Goal: Transaction & Acquisition: Purchase product/service

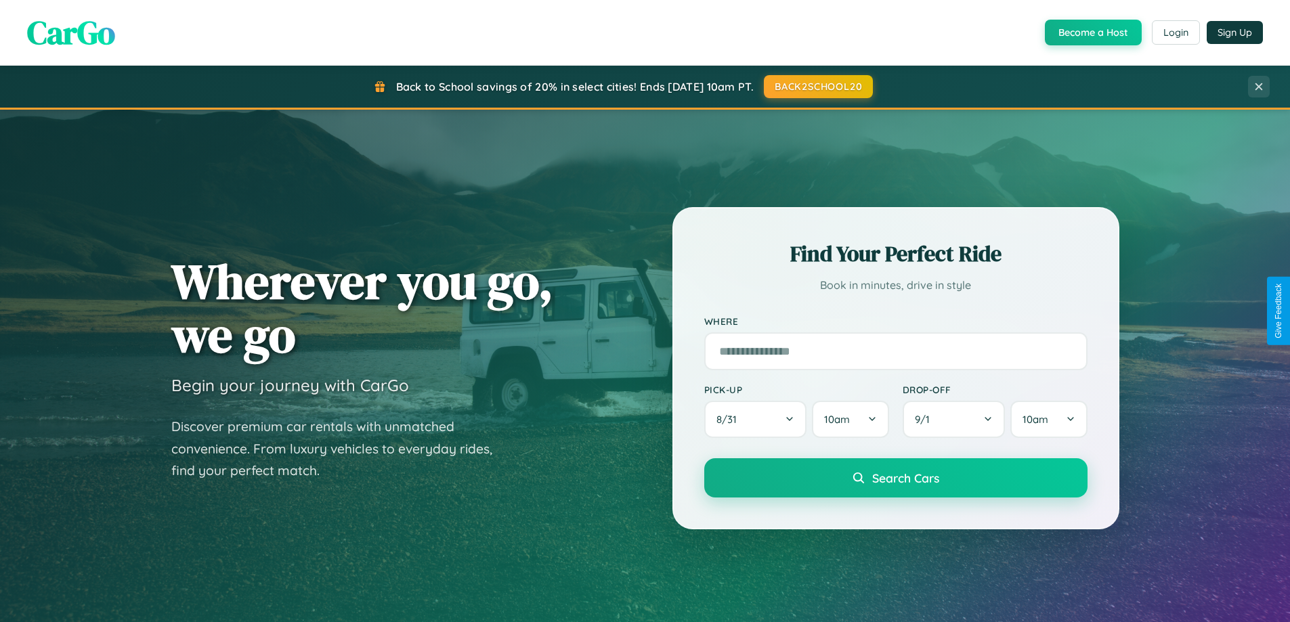
scroll to position [932, 0]
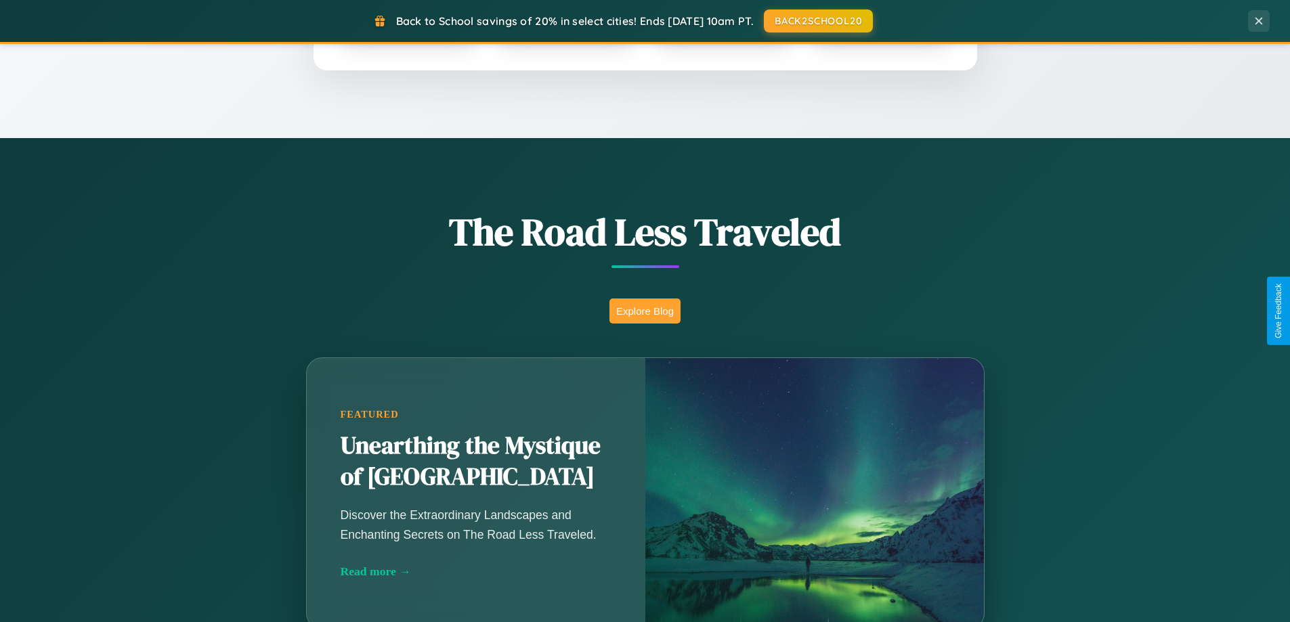
click at [645, 311] on button "Explore Blog" at bounding box center [644, 311] width 71 height 25
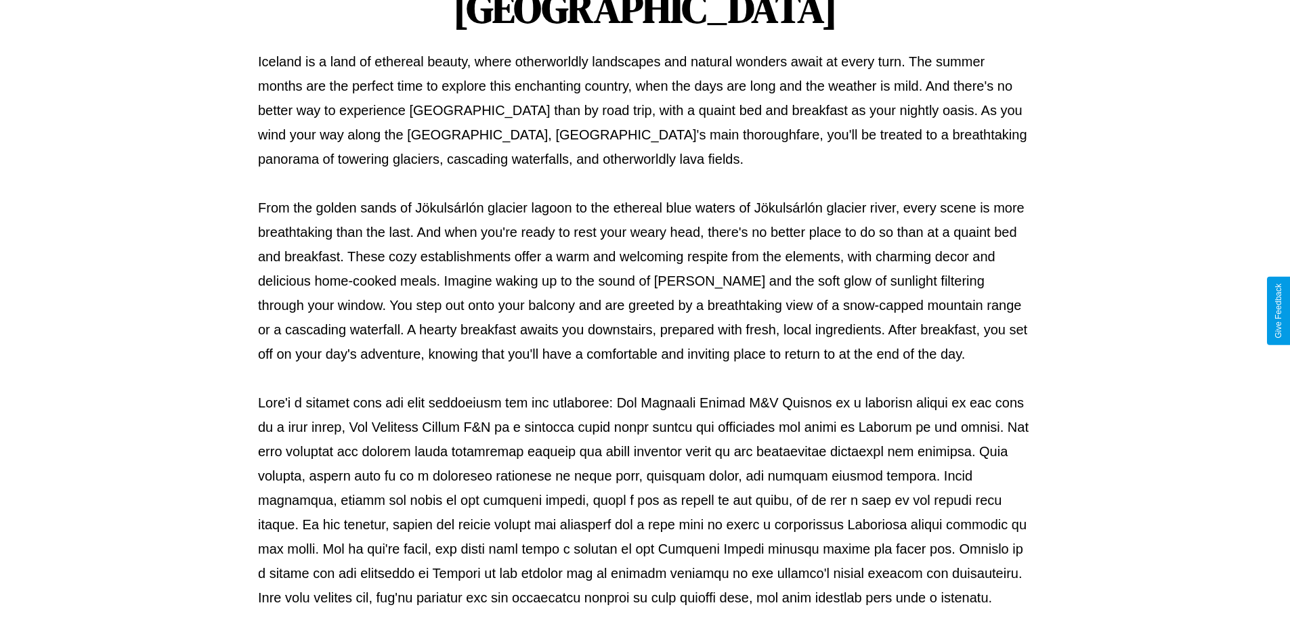
scroll to position [438, 0]
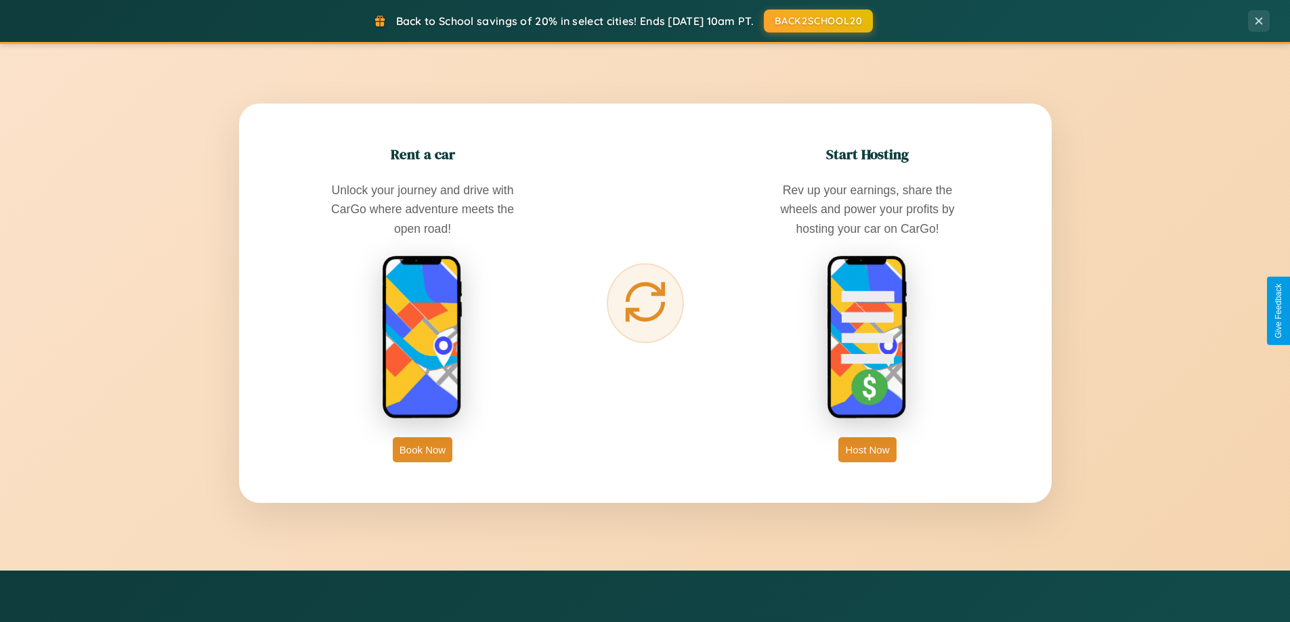
scroll to position [2605, 0]
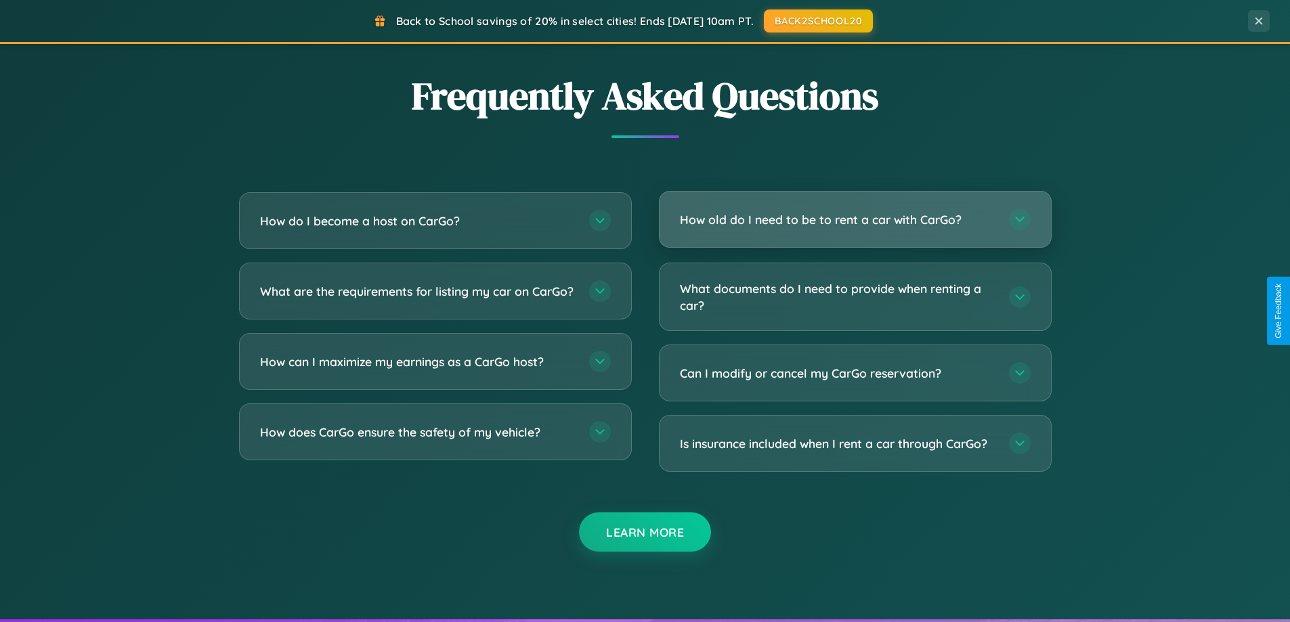
click at [854, 219] on h3 "How old do I need to be to rent a car with CarGo?" at bounding box center [837, 219] width 315 height 17
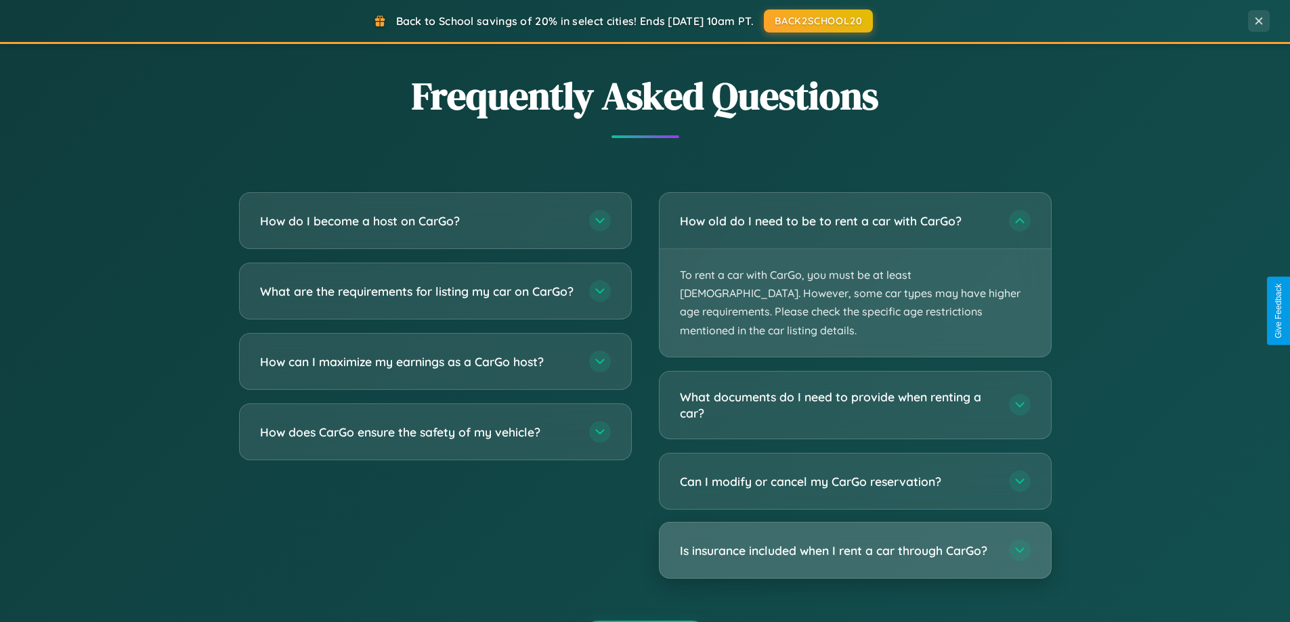
click at [854, 542] on h3 "Is insurance included when I rent a car through CarGo?" at bounding box center [837, 550] width 315 height 17
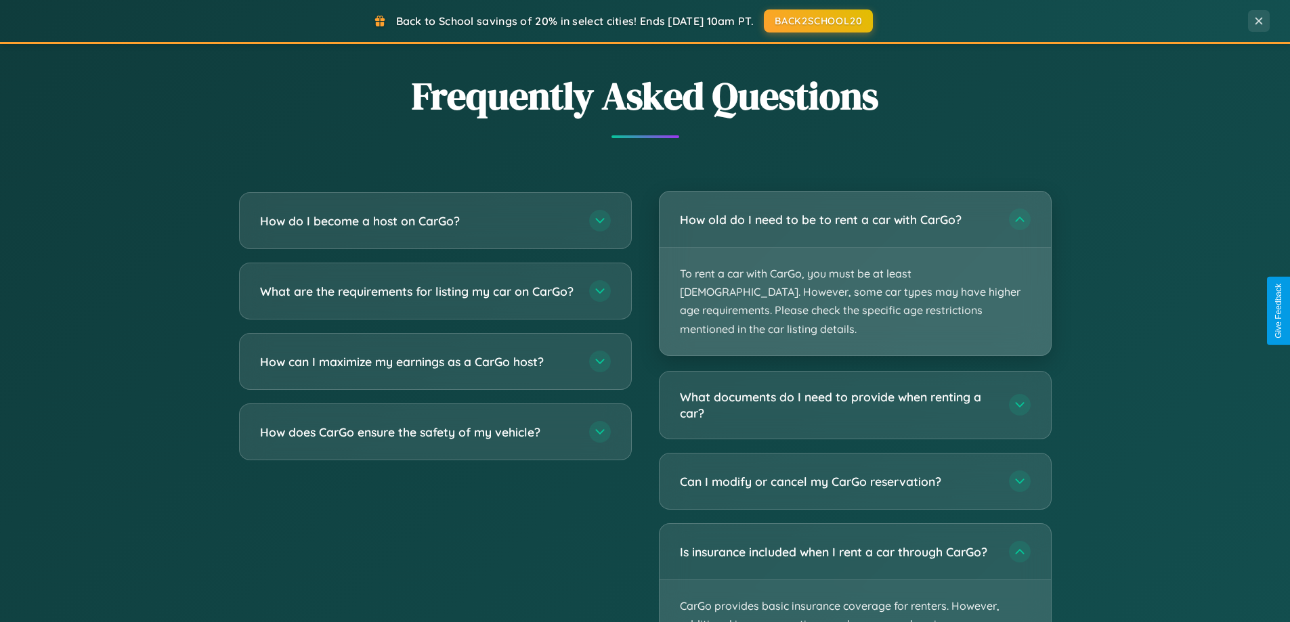
click at [854, 264] on p "To rent a car with CarGo, you must be at least 21 years old. However, some car …" at bounding box center [854, 302] width 391 height 108
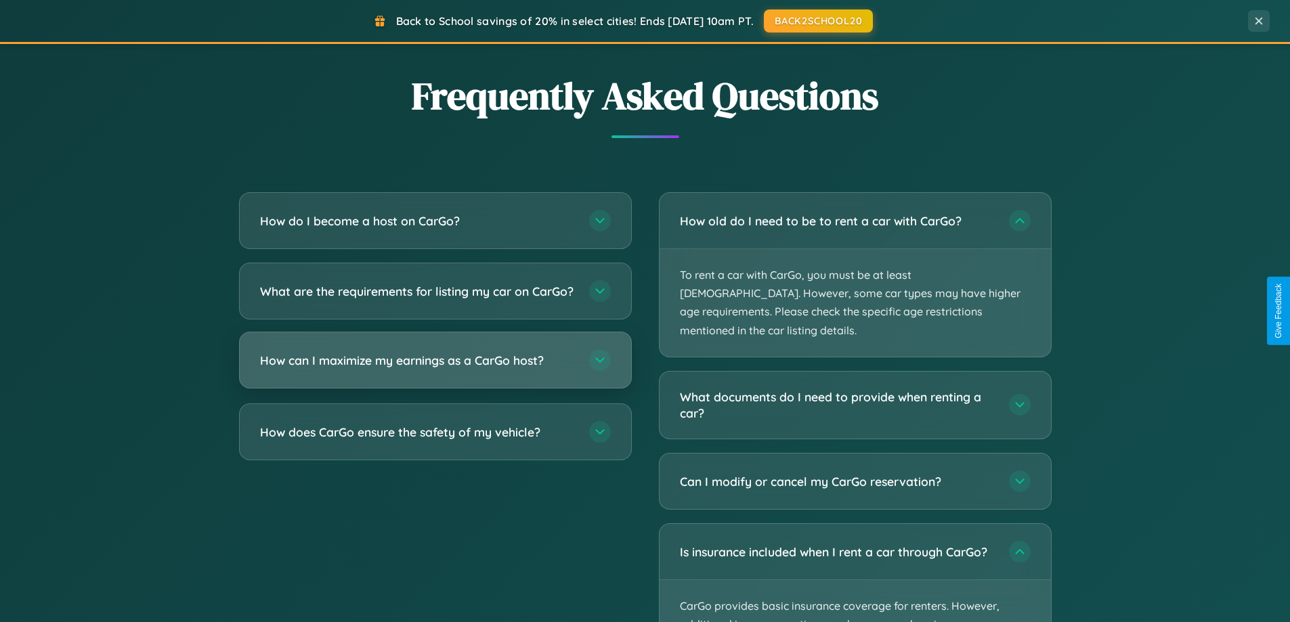
click at [435, 369] on h3 "How can I maximize my earnings as a CarGo host?" at bounding box center [417, 360] width 315 height 17
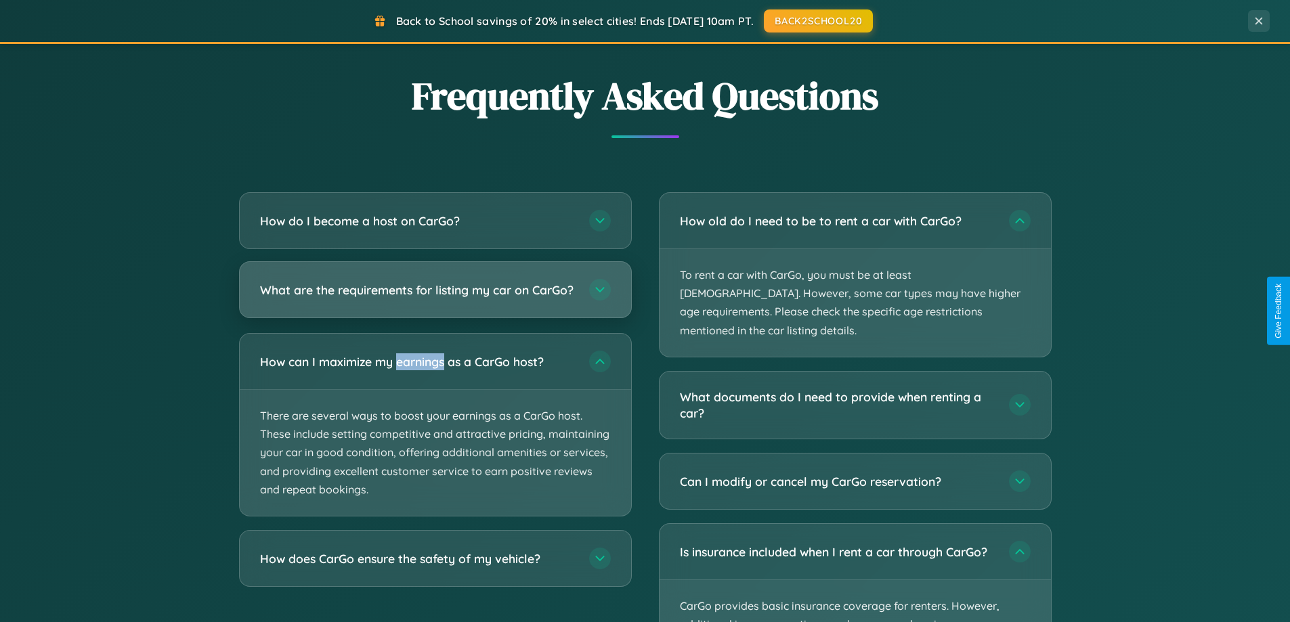
click at [435, 296] on h3 "What are the requirements for listing my car on CarGo?" at bounding box center [417, 290] width 315 height 17
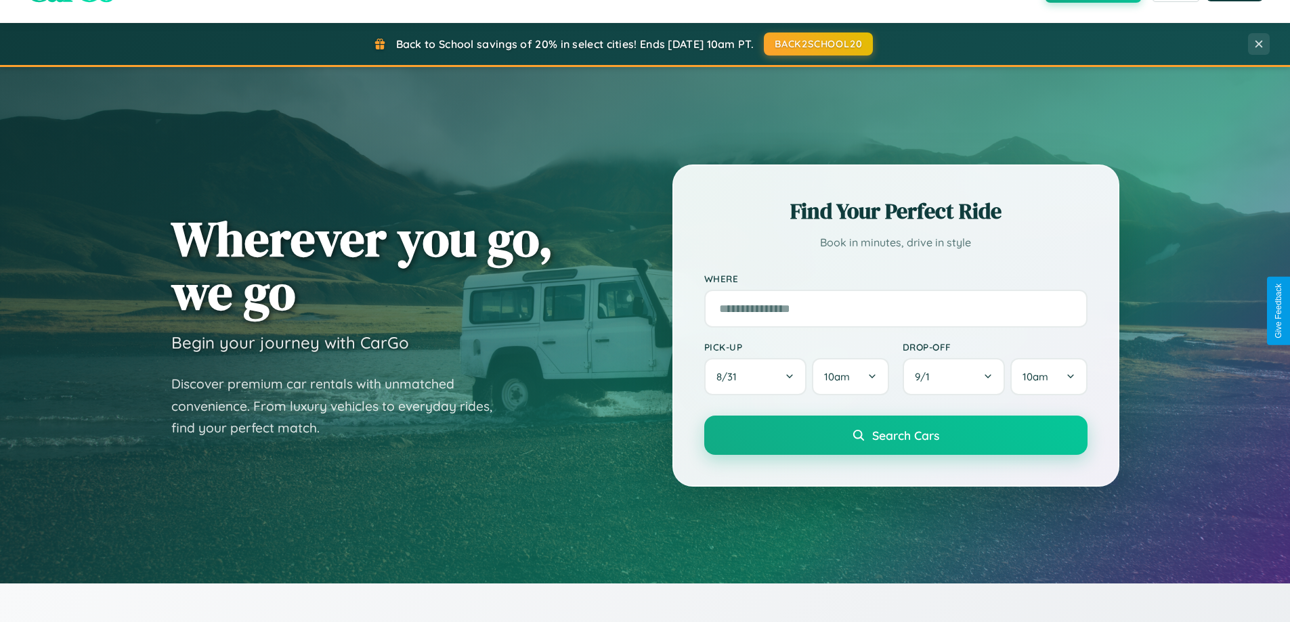
scroll to position [40, 0]
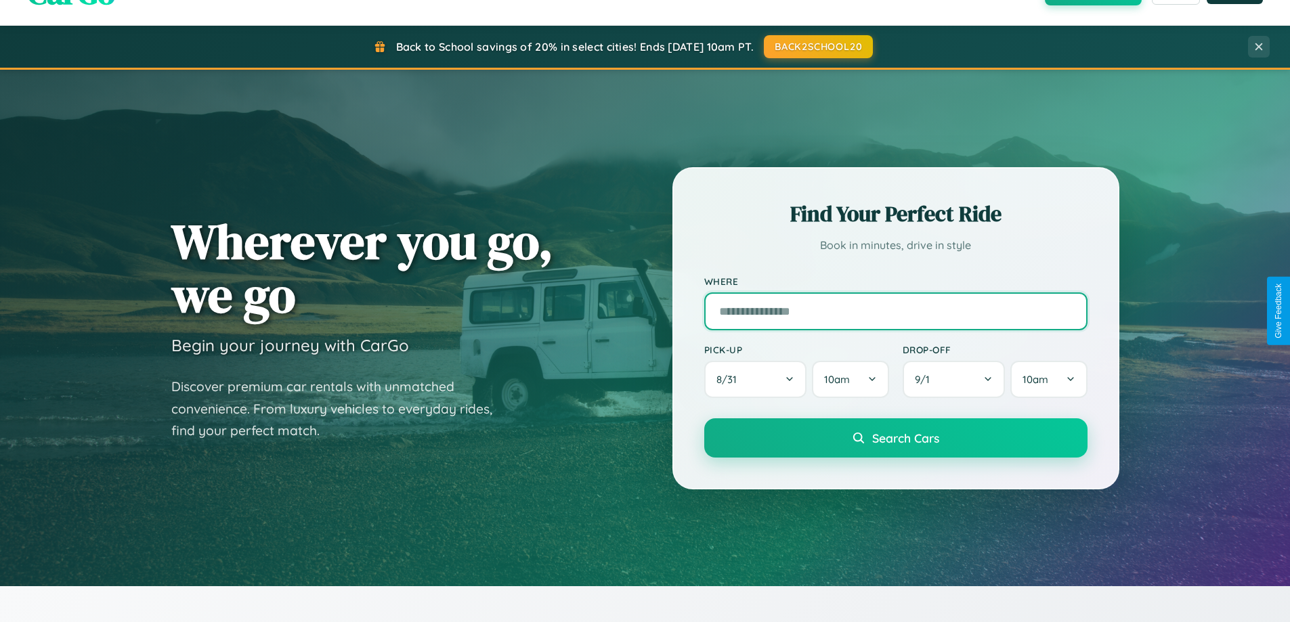
click at [895, 311] on input "text" at bounding box center [895, 311] width 383 height 38
type input "**********"
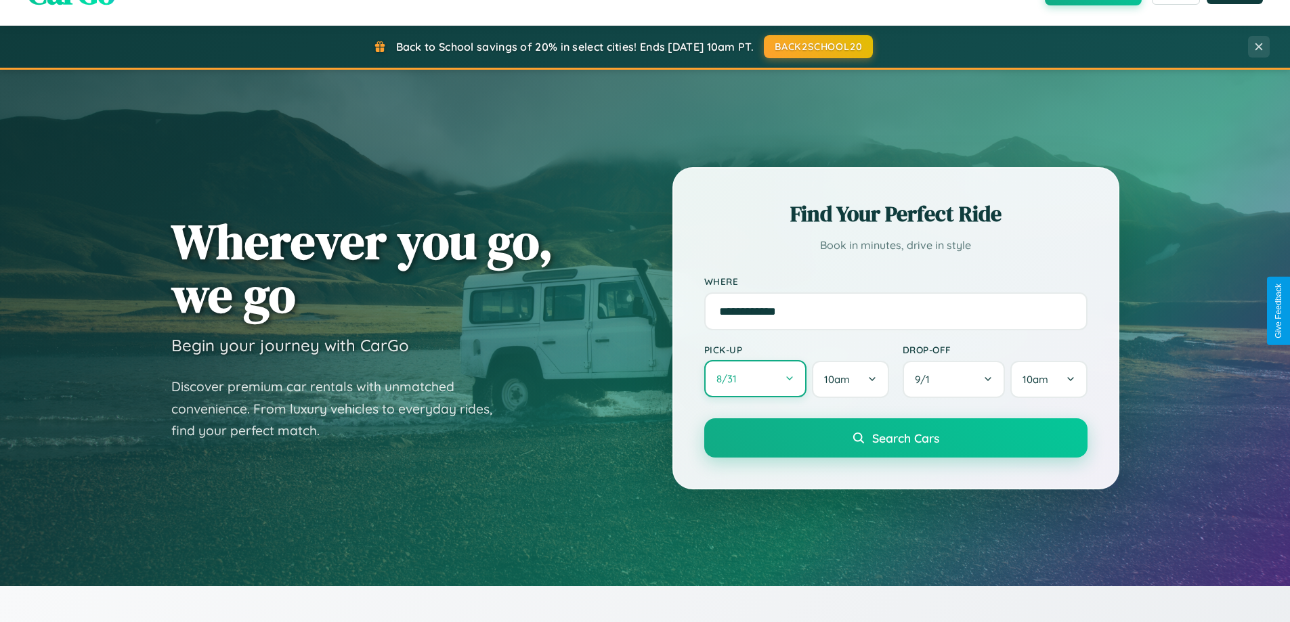
click at [755, 379] on button "8 / 31" at bounding box center [755, 378] width 103 height 37
select select "*"
select select "****"
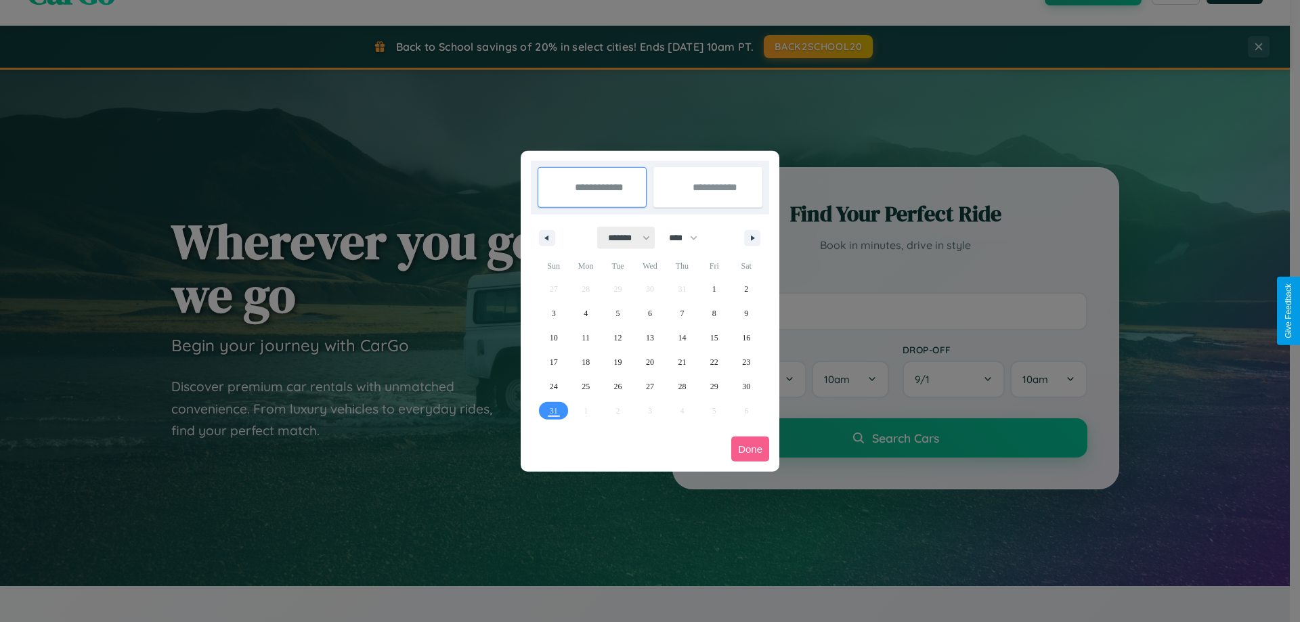
drag, startPoint x: 623, startPoint y: 238, endPoint x: 650, endPoint y: 271, distance: 43.4
click at [623, 238] on select "******* ******** ***** ***** *** **** **** ****** ********* ******* ******** **…" at bounding box center [627, 238] width 58 height 22
select select "*"
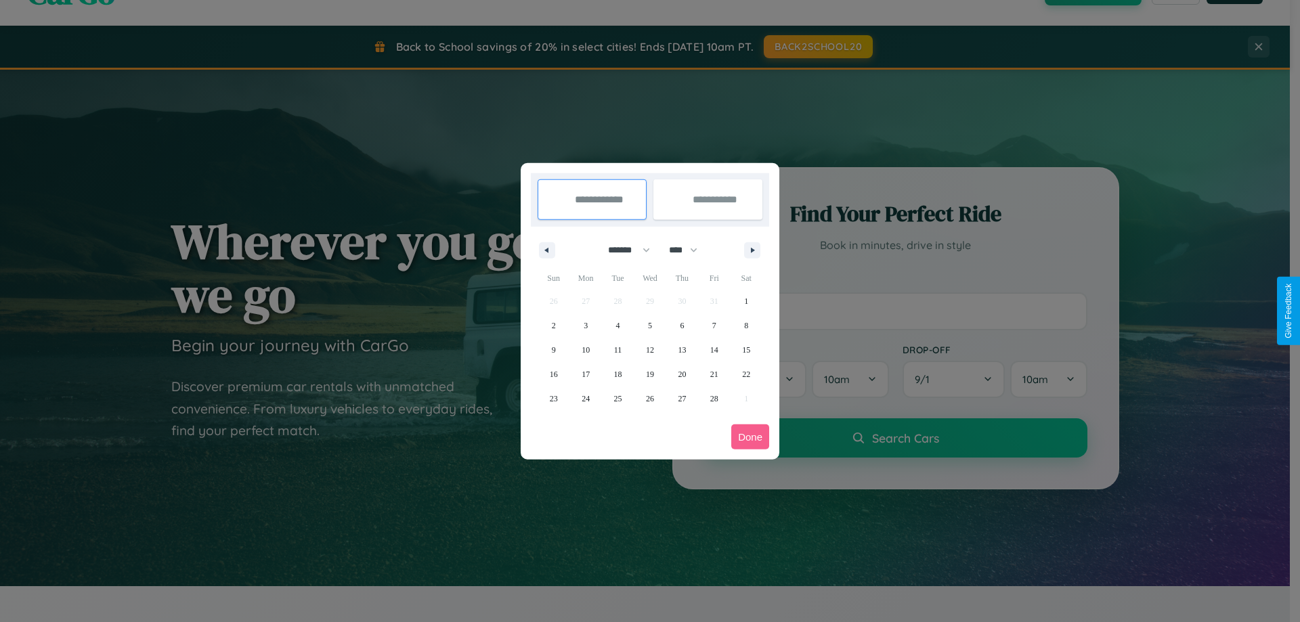
drag, startPoint x: 689, startPoint y: 250, endPoint x: 650, endPoint y: 271, distance: 44.8
click at [689, 250] on select "**** **** **** **** **** **** **** **** **** **** **** **** **** **** **** ****…" at bounding box center [682, 250] width 41 height 22
select select "****"
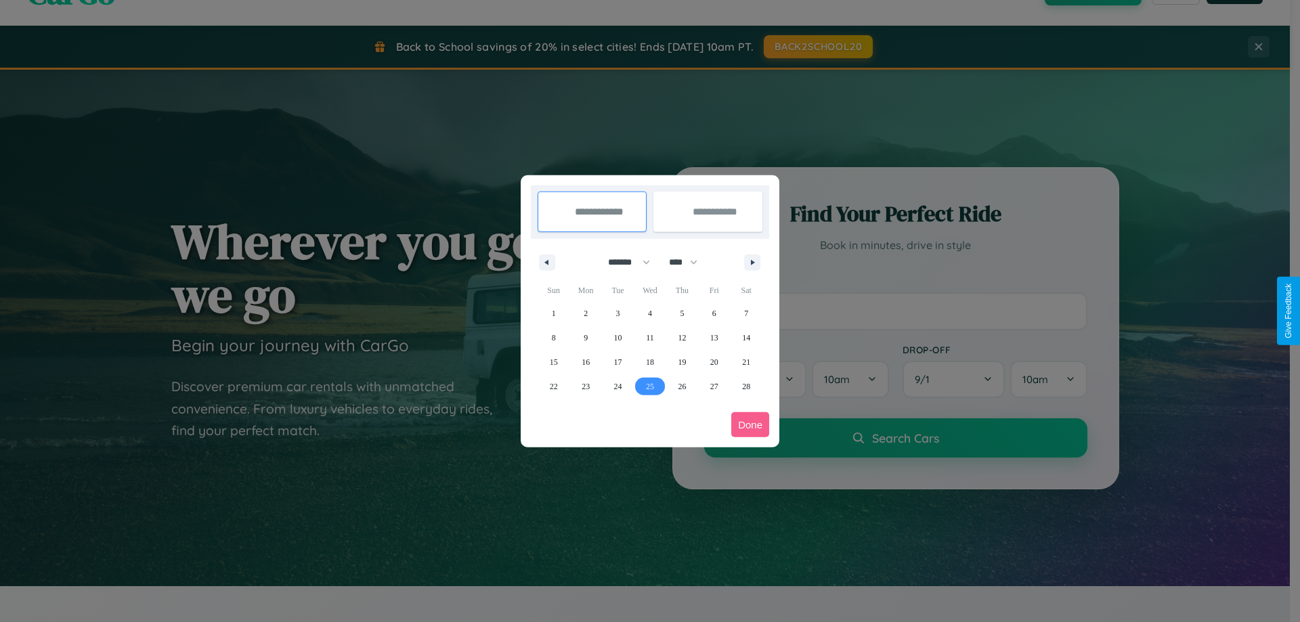
click at [649, 386] on span "25" at bounding box center [650, 386] width 8 height 24
type input "**********"
click at [752, 262] on icon "button" at bounding box center [754, 262] width 7 height 5
select select "*"
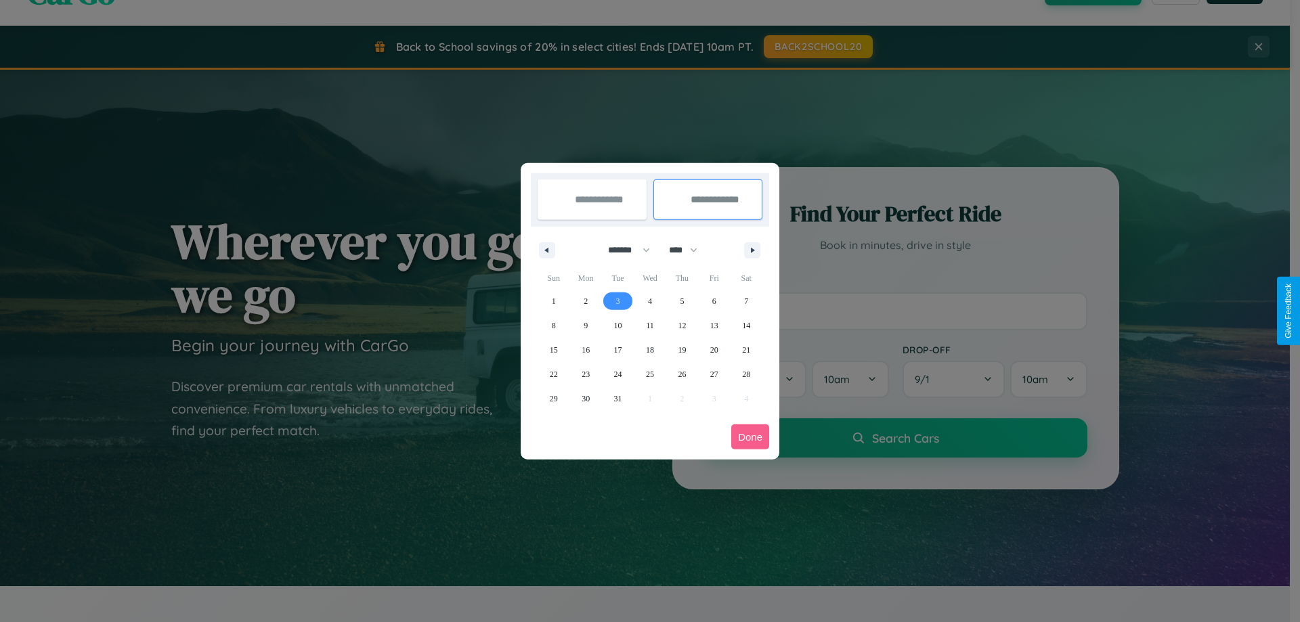
click at [617, 301] on span "3" at bounding box center [618, 301] width 4 height 24
type input "**********"
select select "*"
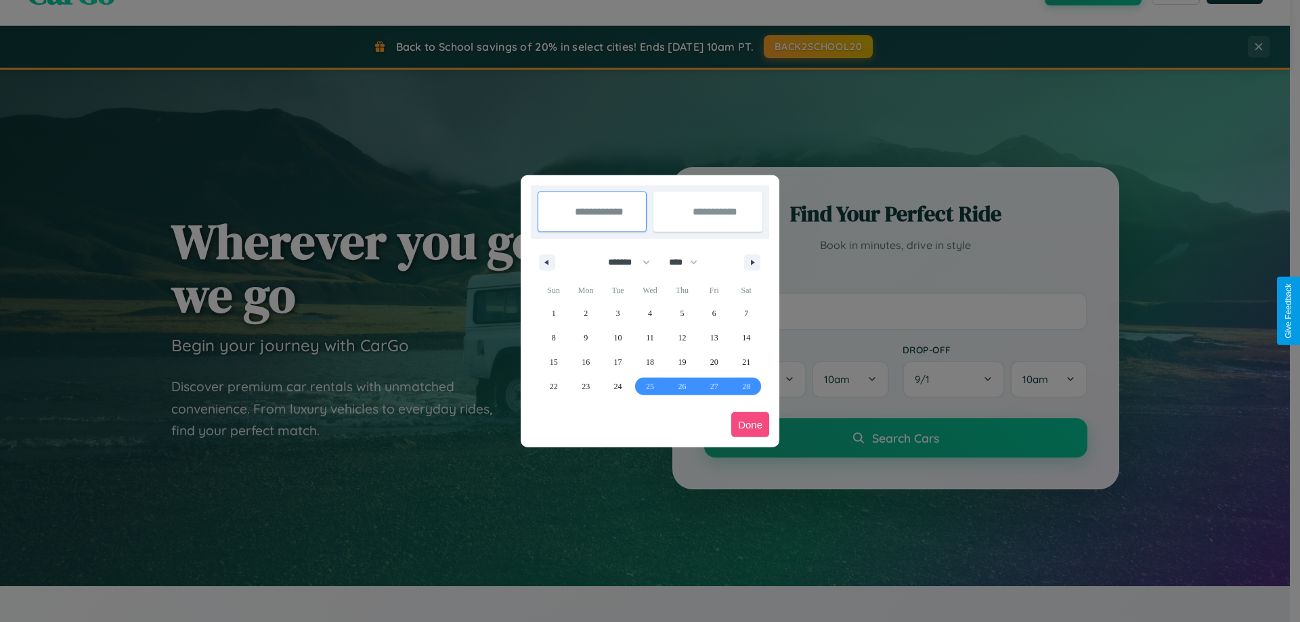
click at [750, 424] on button "Done" at bounding box center [750, 424] width 38 height 25
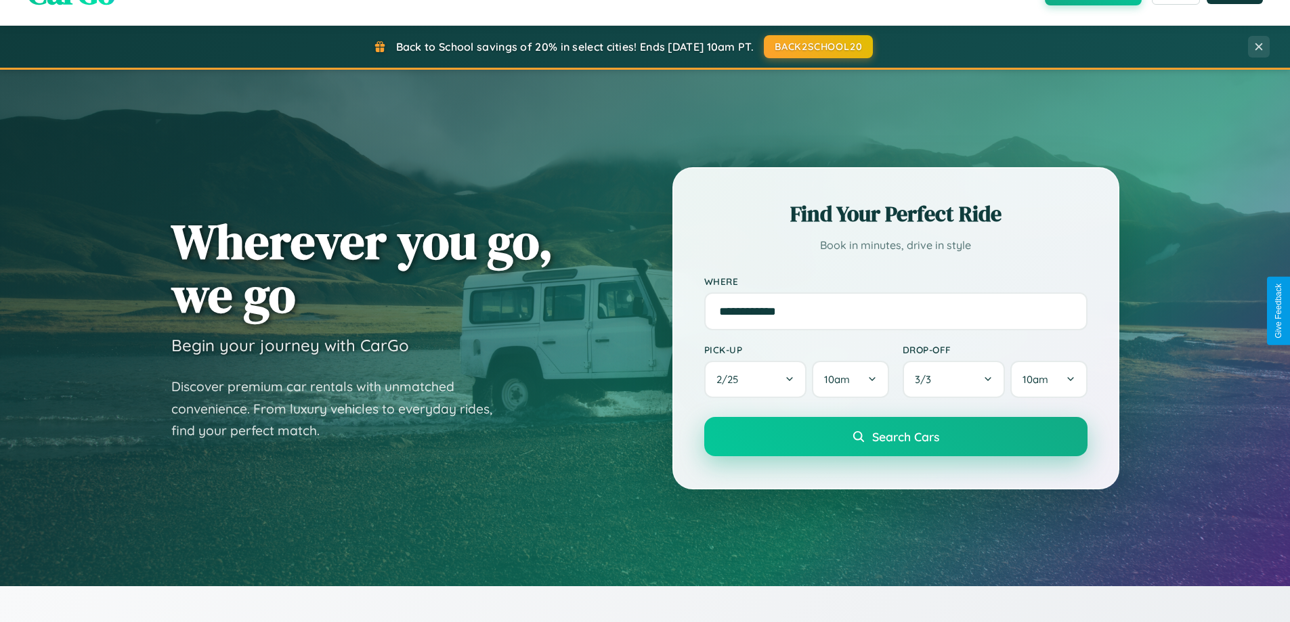
click at [895, 437] on span "Search Cars" at bounding box center [905, 436] width 67 height 15
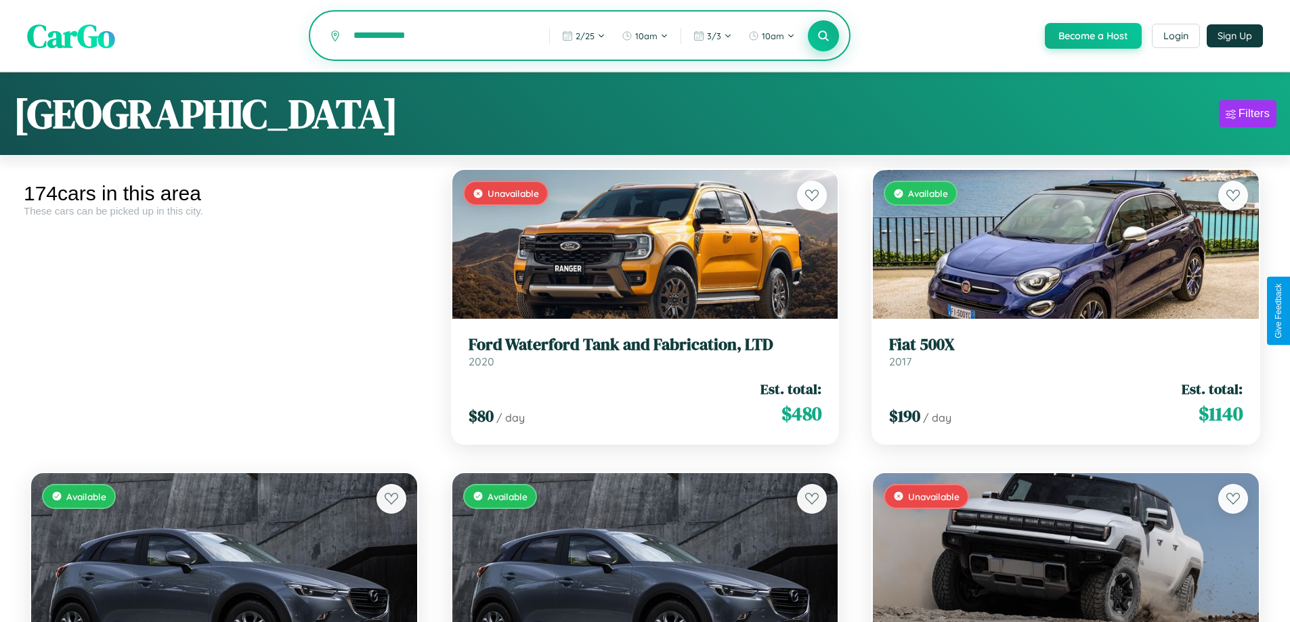
type input "**********"
click at [823, 37] on icon at bounding box center [823, 35] width 13 height 13
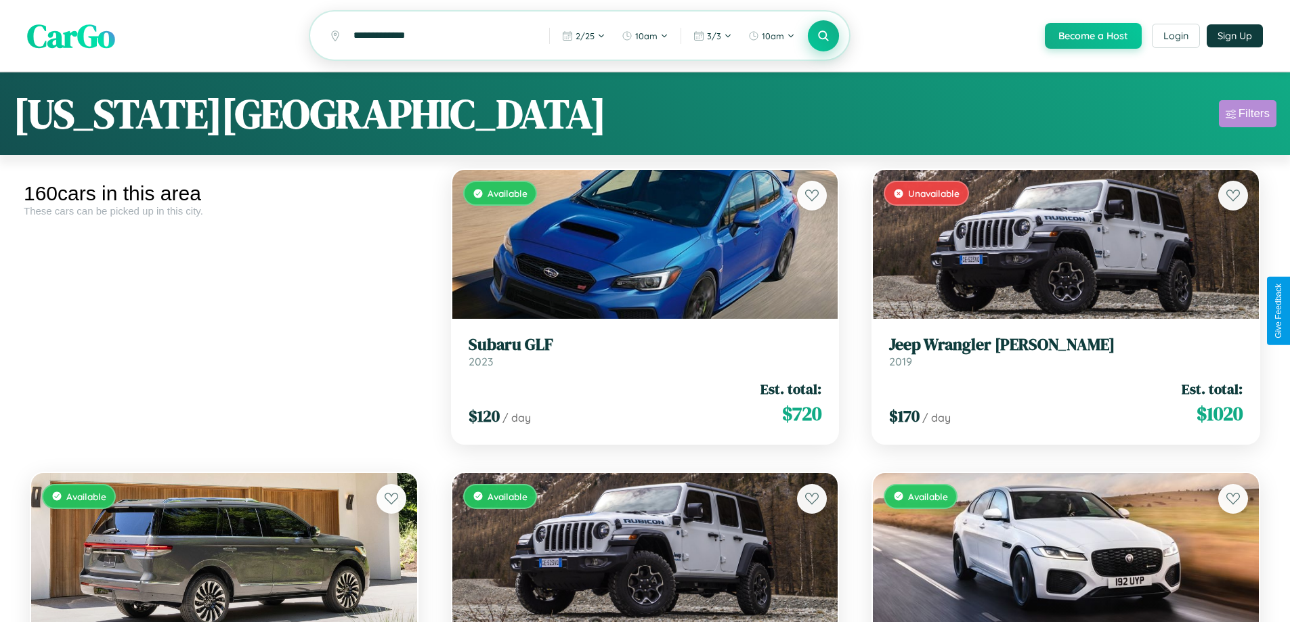
click at [1247, 116] on div "Filters" at bounding box center [1253, 114] width 31 height 14
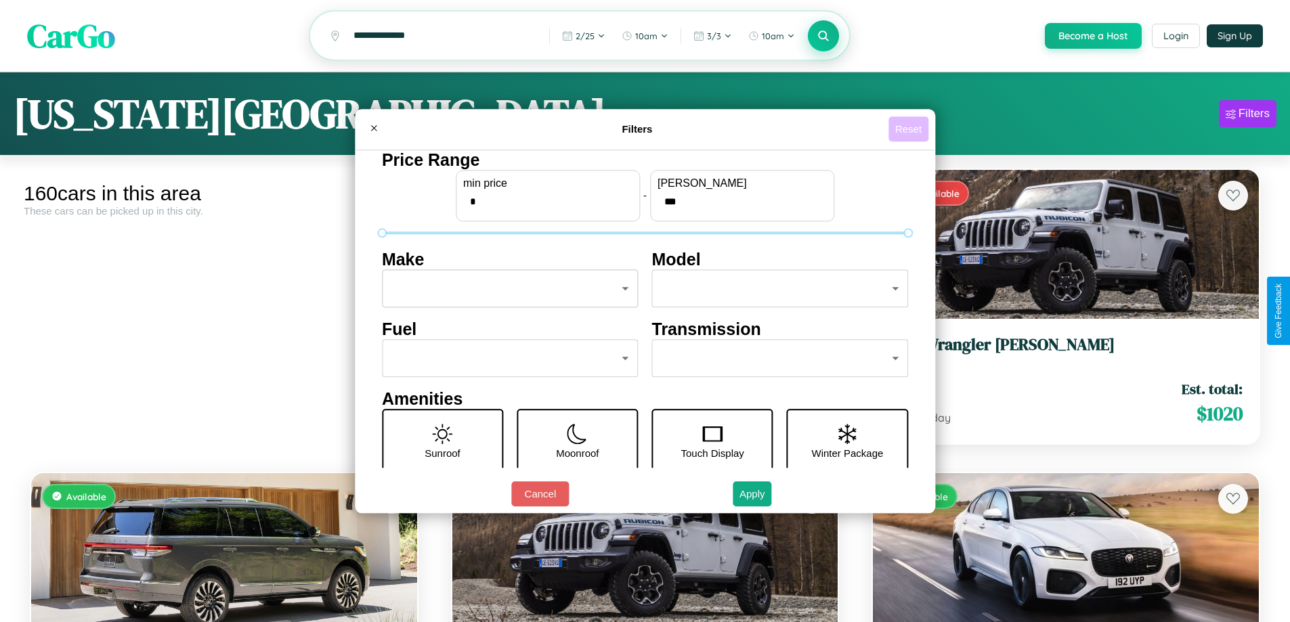
click at [910, 129] on button "Reset" at bounding box center [908, 128] width 40 height 25
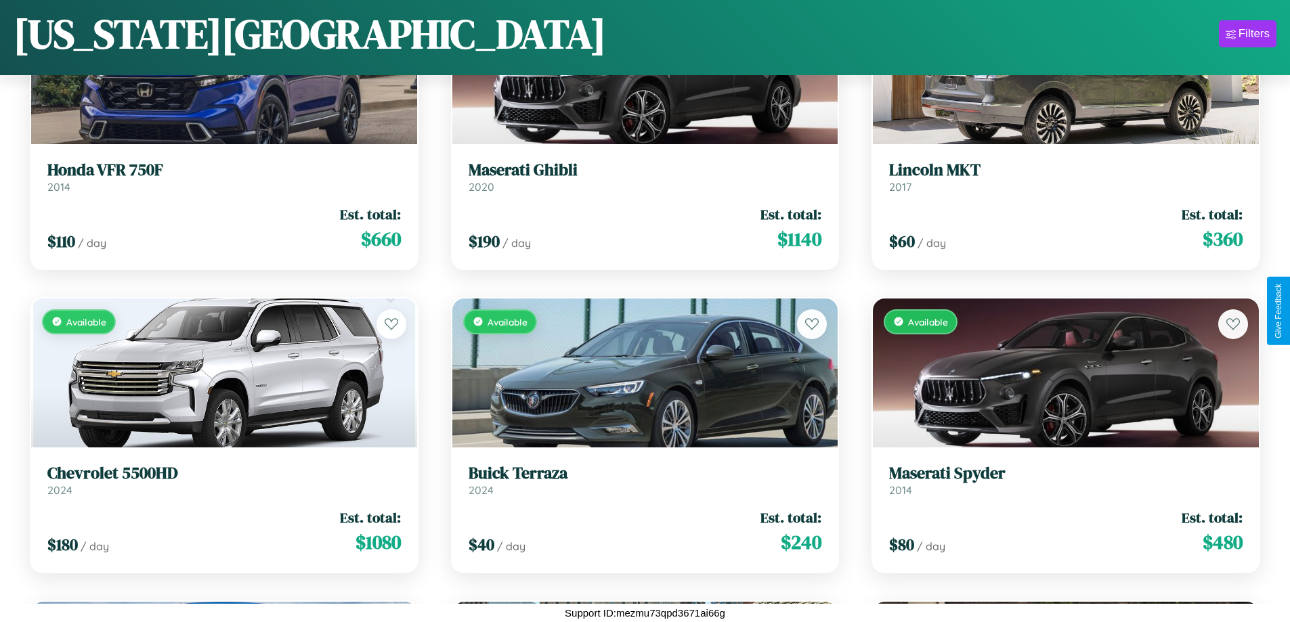
scroll to position [12317, 0]
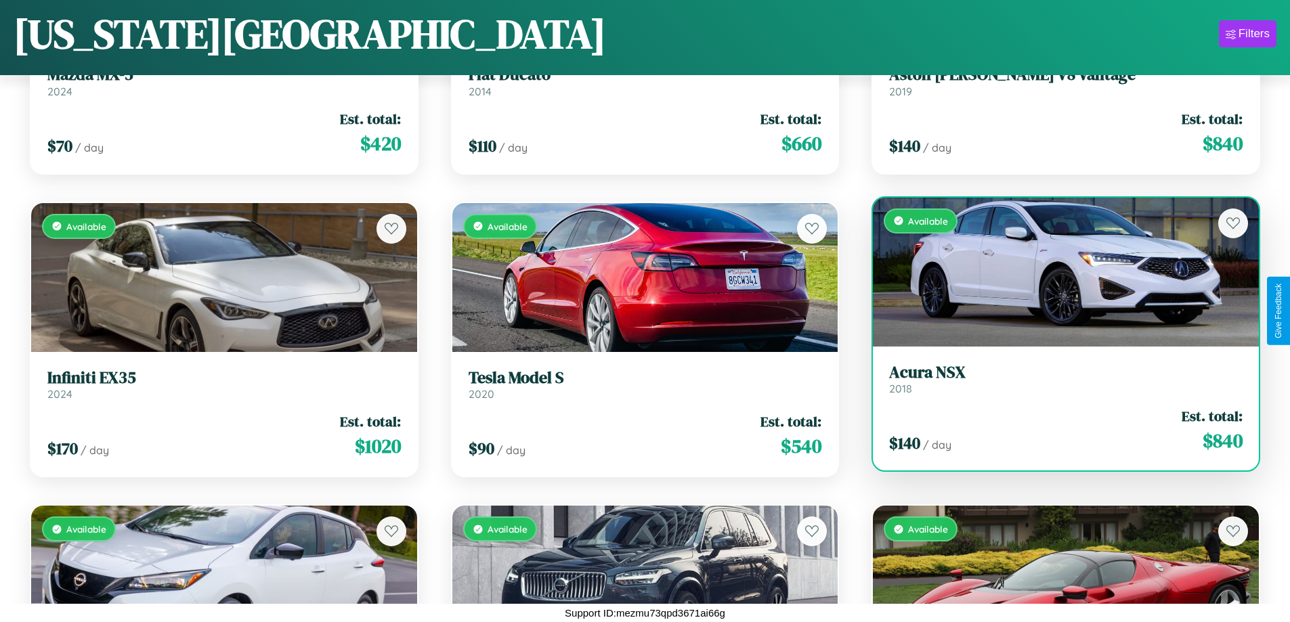
click at [1057, 385] on link "Acura NSX 2018" at bounding box center [1065, 379] width 353 height 33
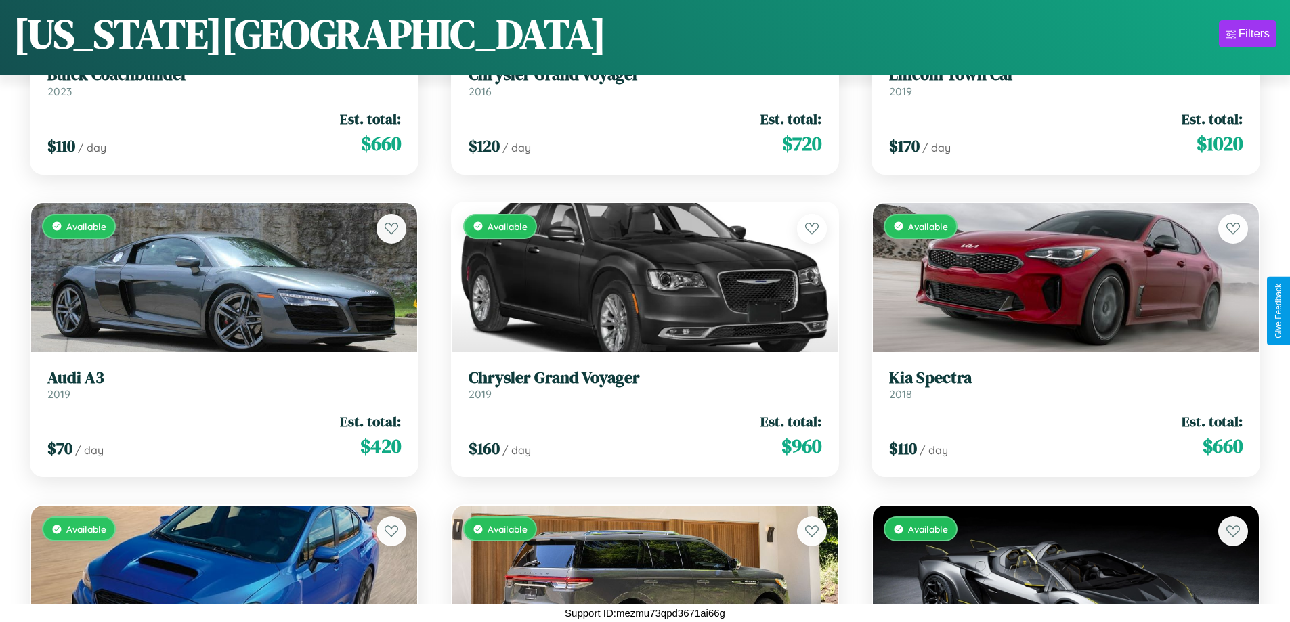
scroll to position [10598, 0]
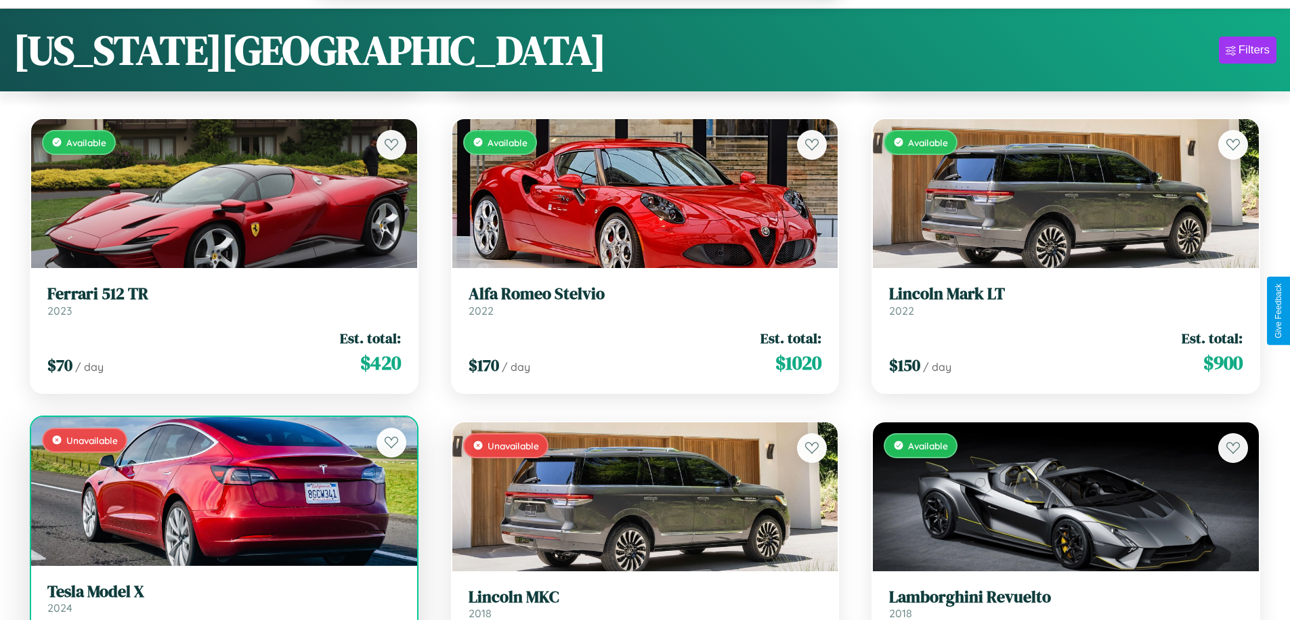
click at [222, 601] on h3 "Tesla Model X" at bounding box center [223, 592] width 353 height 20
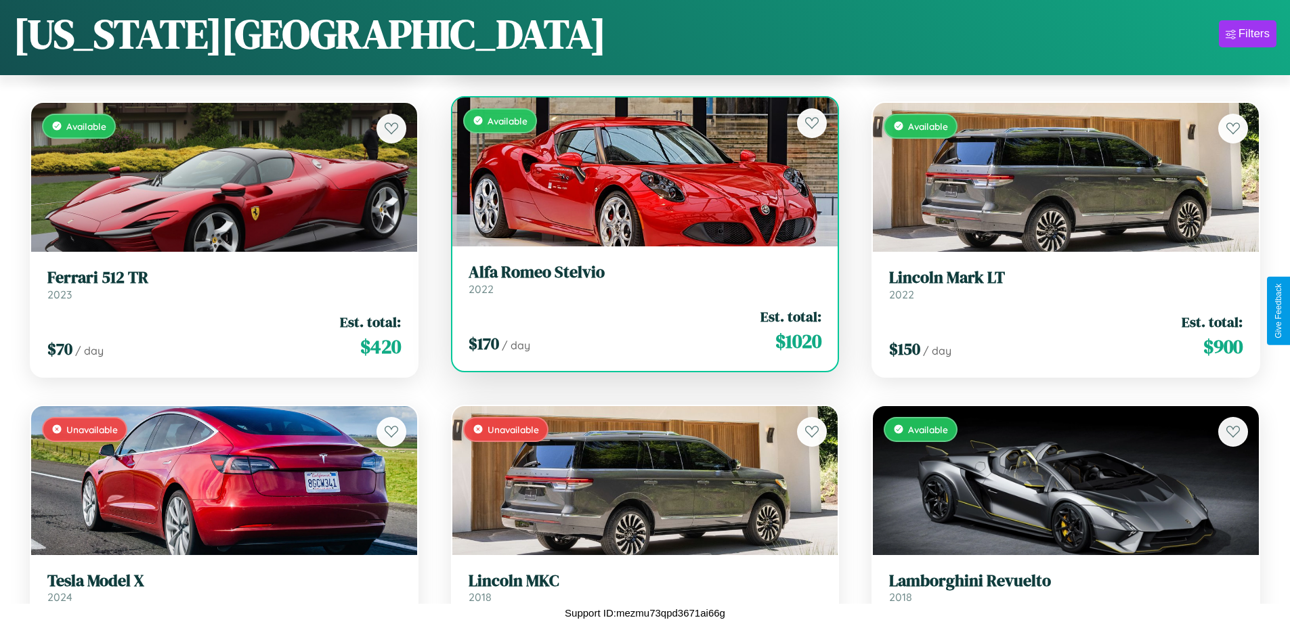
scroll to position [10194, 0]
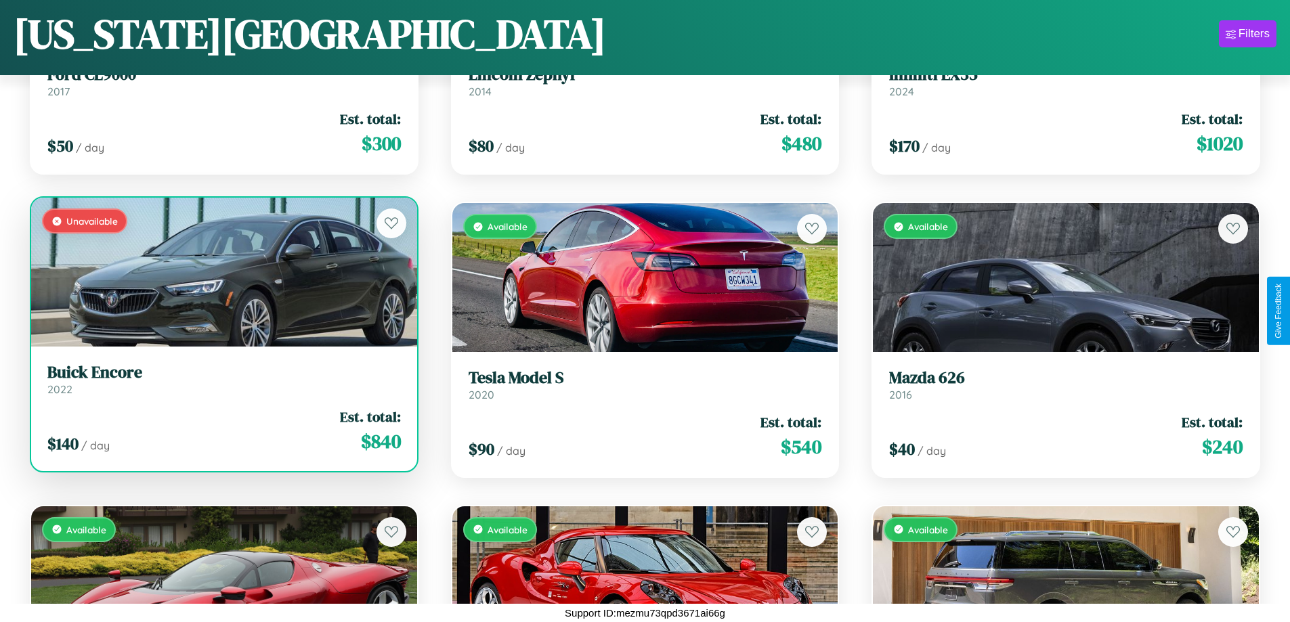
click at [222, 272] on div "Unavailable" at bounding box center [224, 272] width 386 height 149
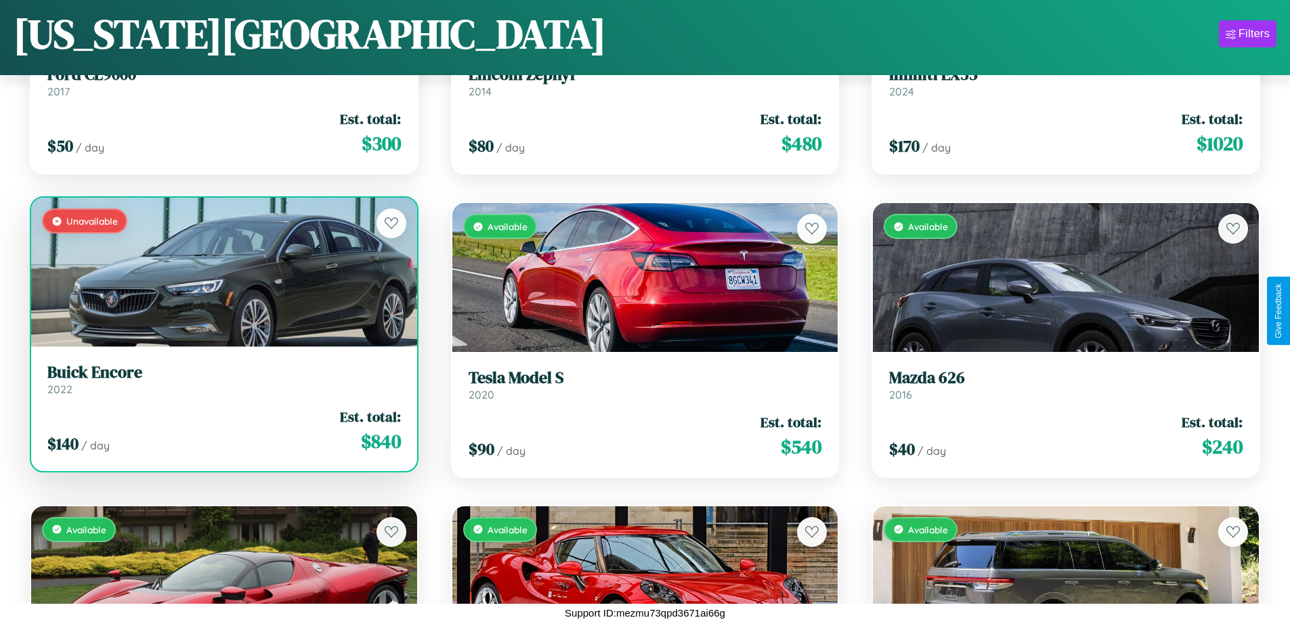
click at [222, 272] on div "Unavailable" at bounding box center [224, 272] width 386 height 149
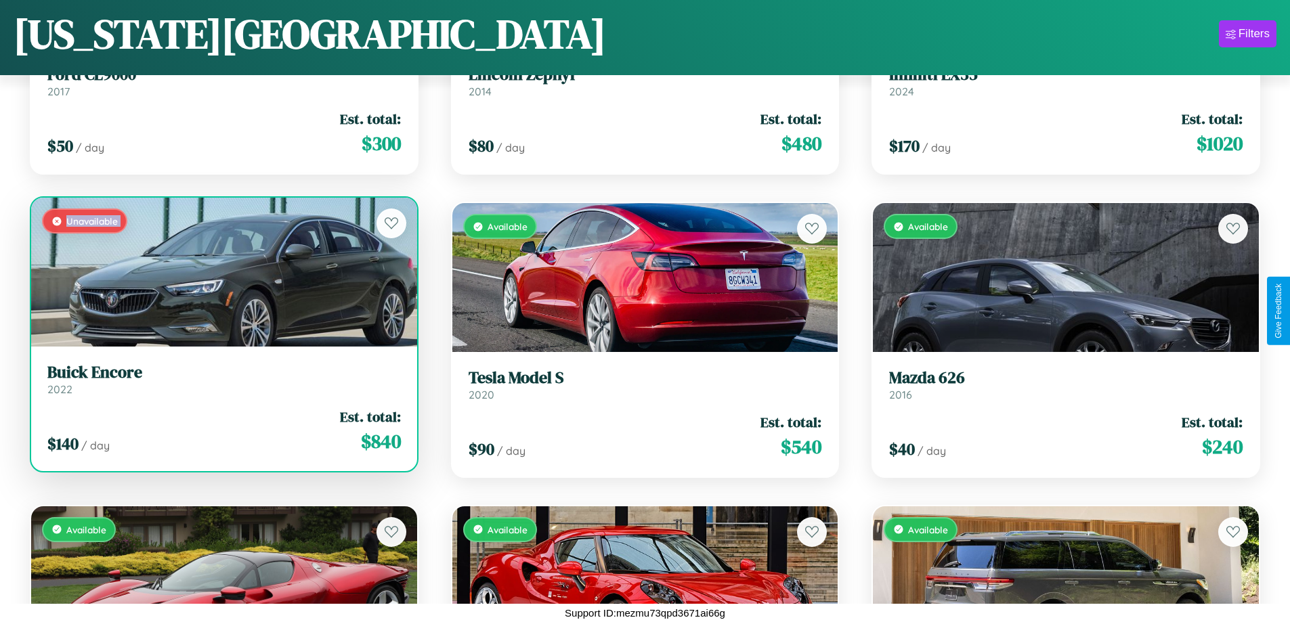
click at [222, 272] on div "Unavailable" at bounding box center [224, 272] width 386 height 149
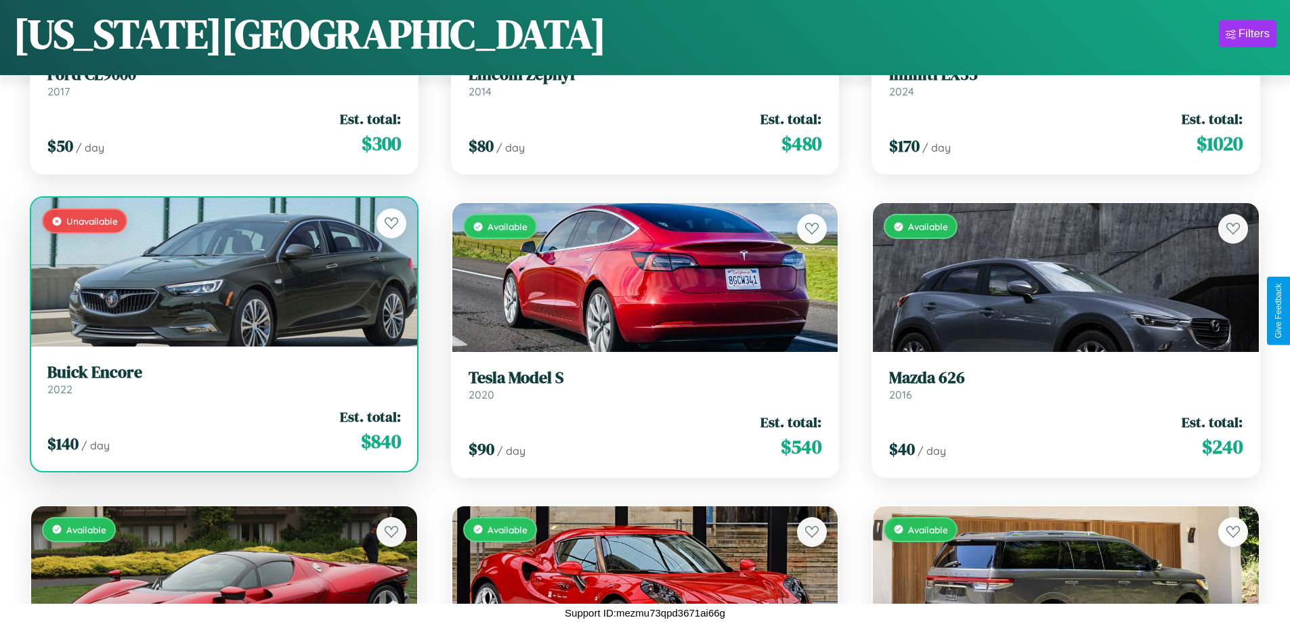
click at [222, 272] on div "Unavailable" at bounding box center [224, 272] width 386 height 149
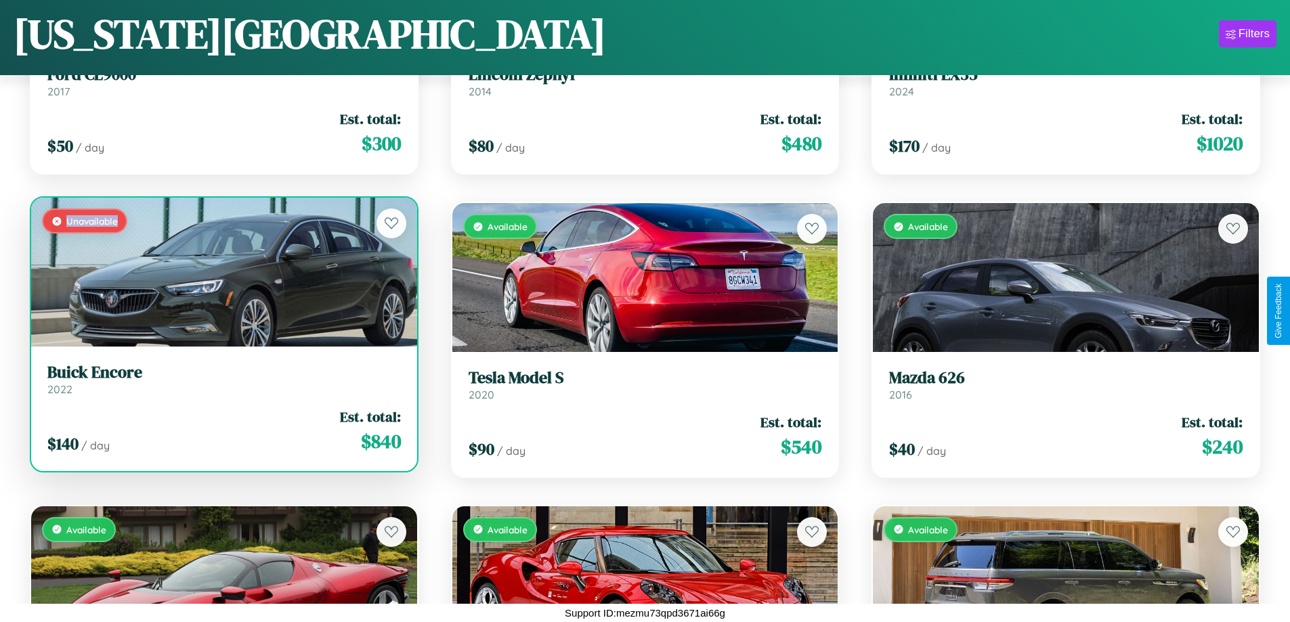
click at [222, 272] on div "Unavailable" at bounding box center [224, 272] width 386 height 149
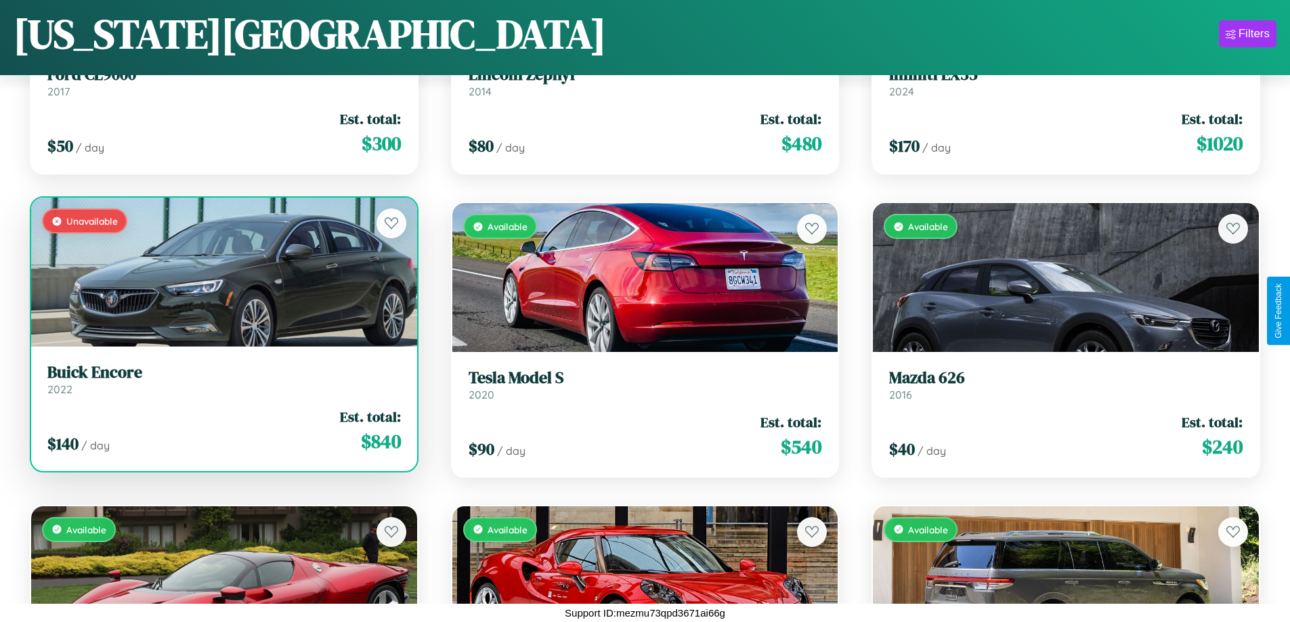
click at [222, 379] on h3 "Buick Encore" at bounding box center [223, 373] width 353 height 20
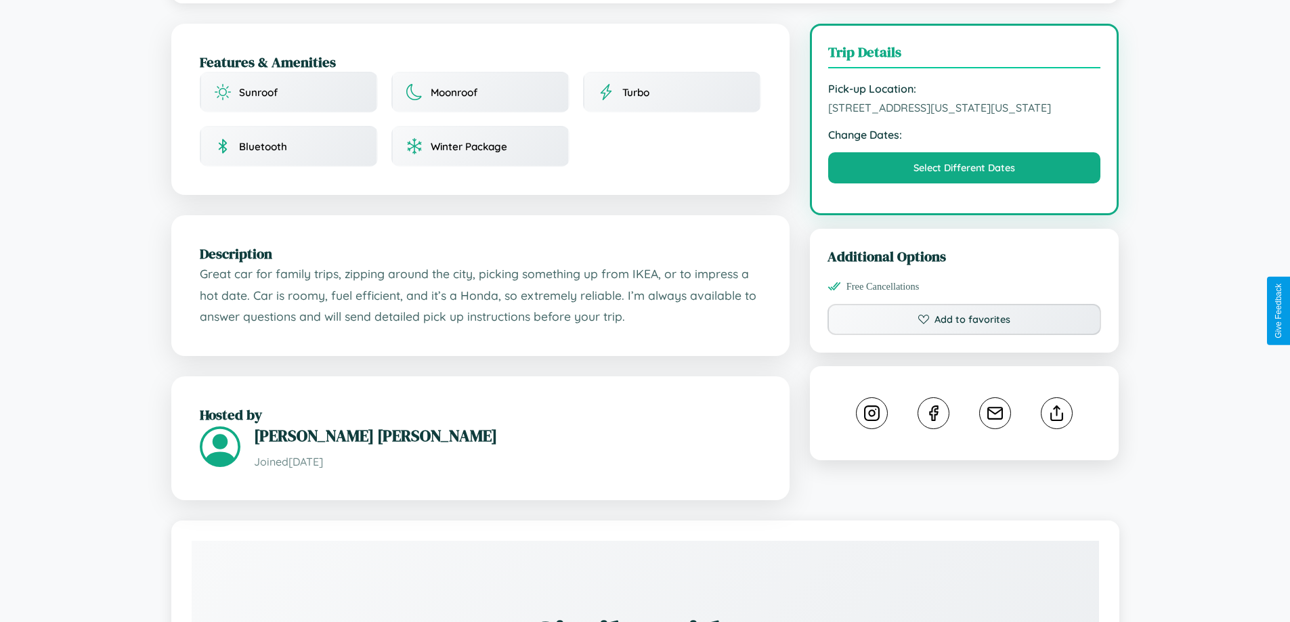
scroll to position [365, 0]
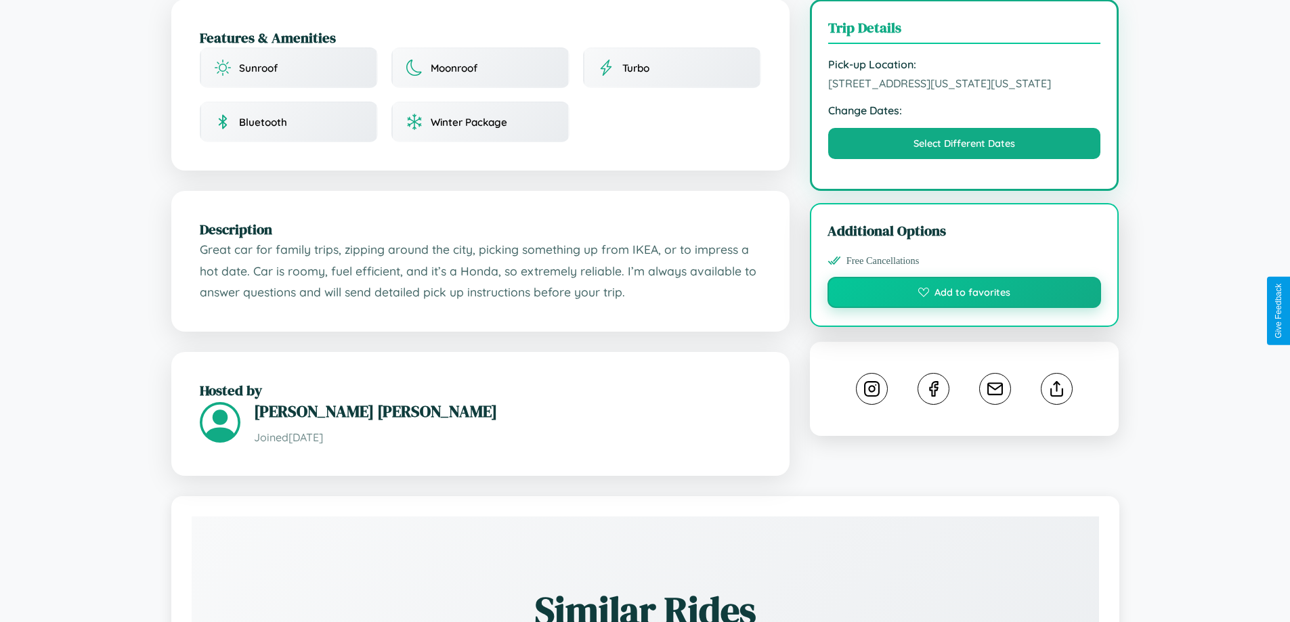
click at [964, 308] on button "Add to favorites" at bounding box center [964, 292] width 274 height 31
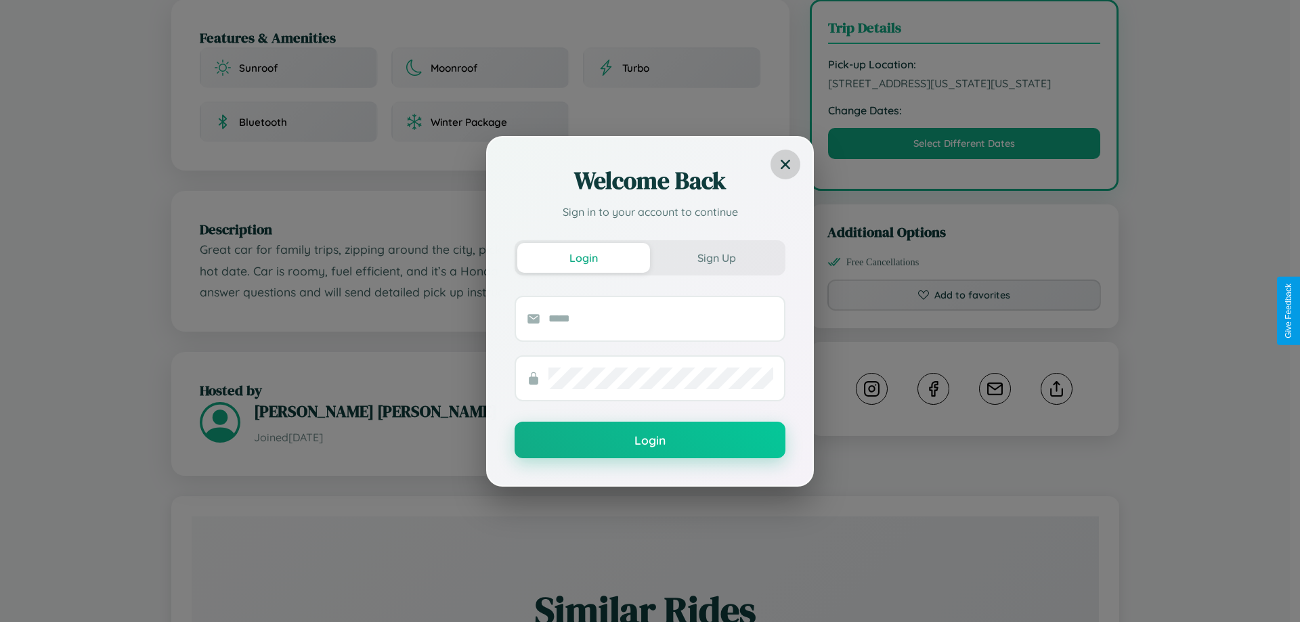
click at [785, 164] on icon at bounding box center [785, 163] width 9 height 9
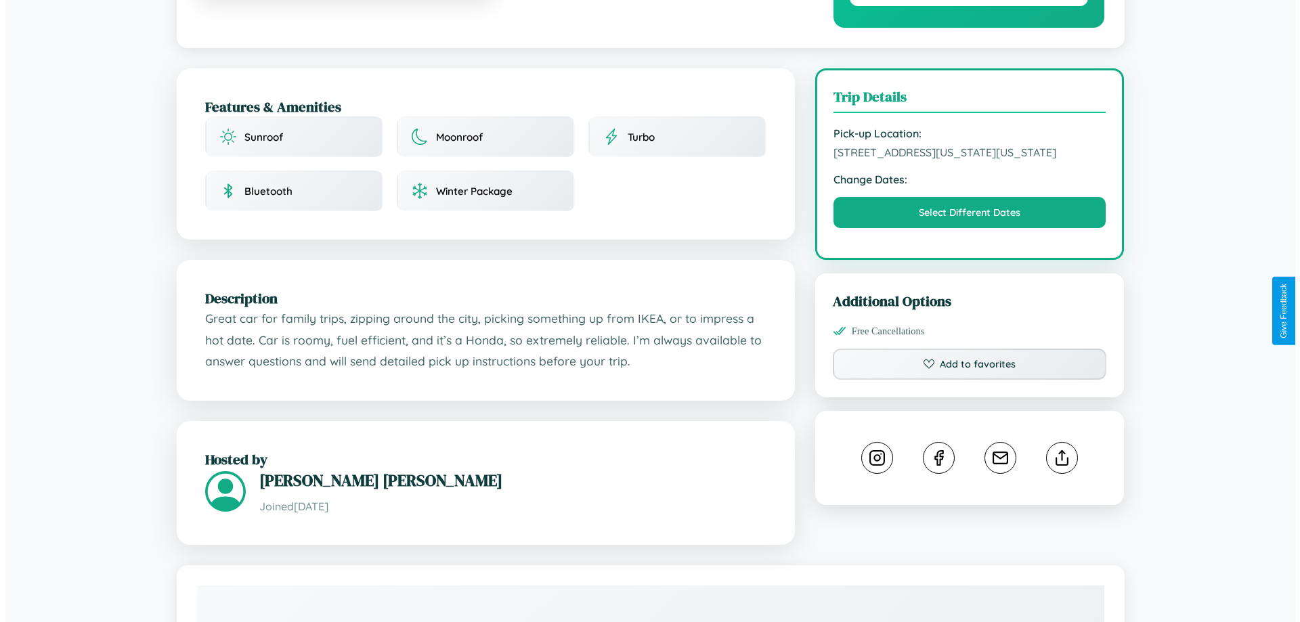
scroll to position [0, 0]
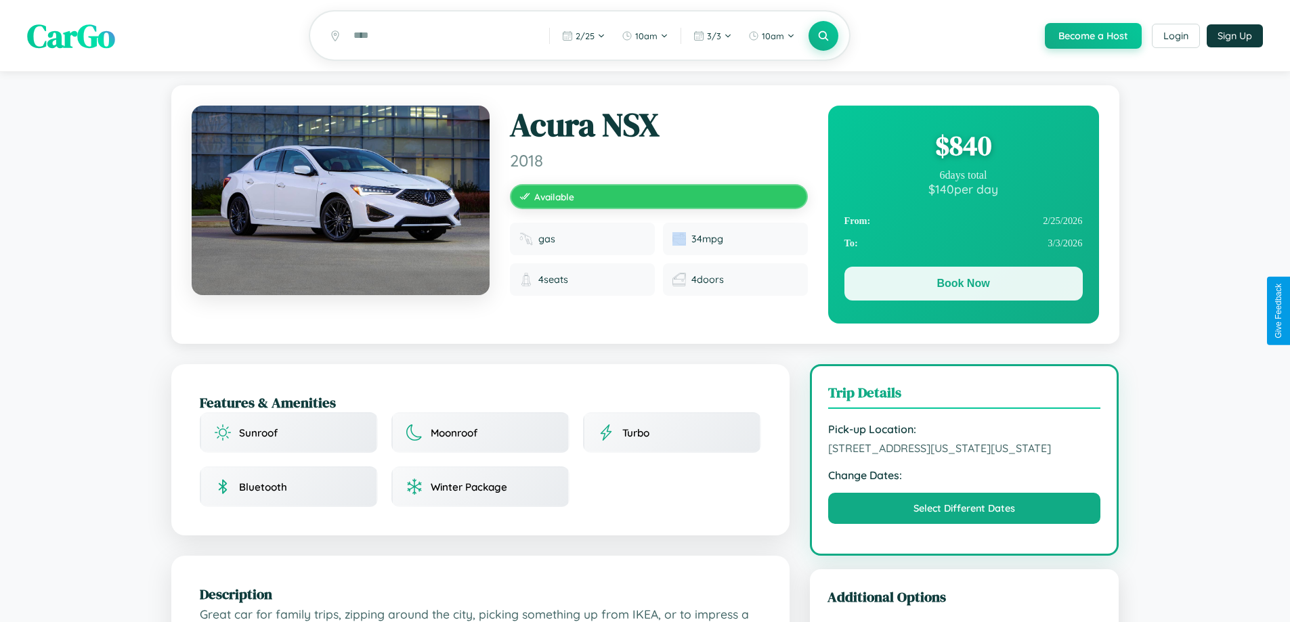
click at [963, 286] on button "Book Now" at bounding box center [963, 284] width 238 height 34
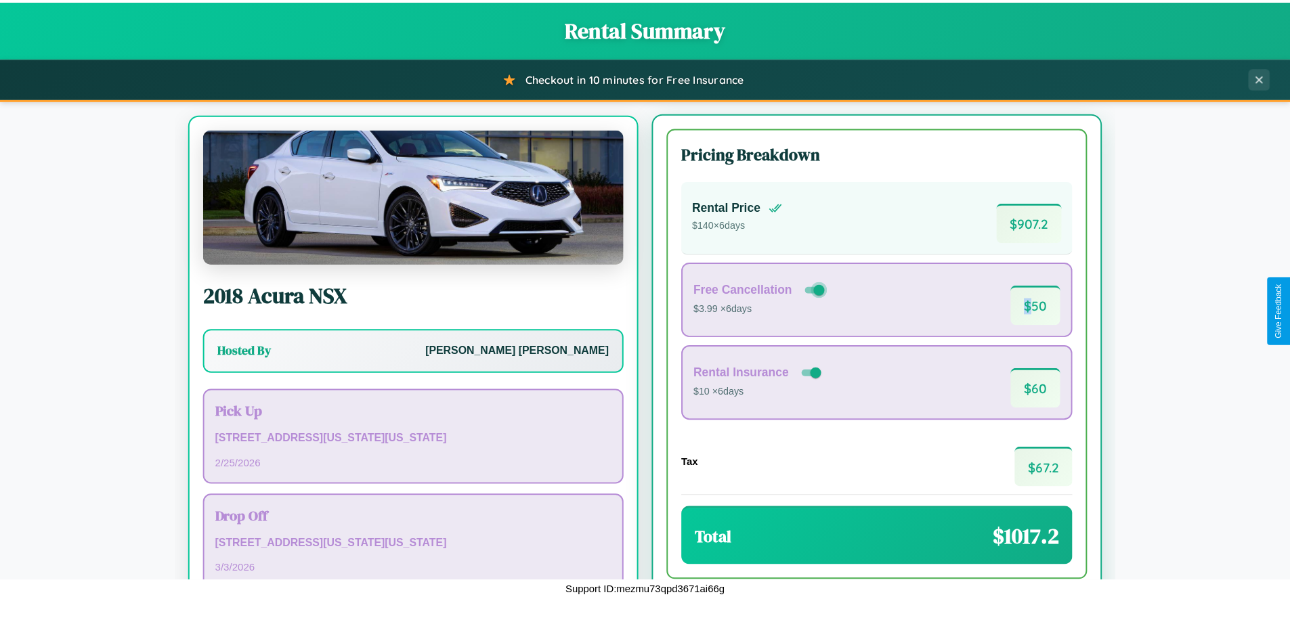
scroll to position [63, 0]
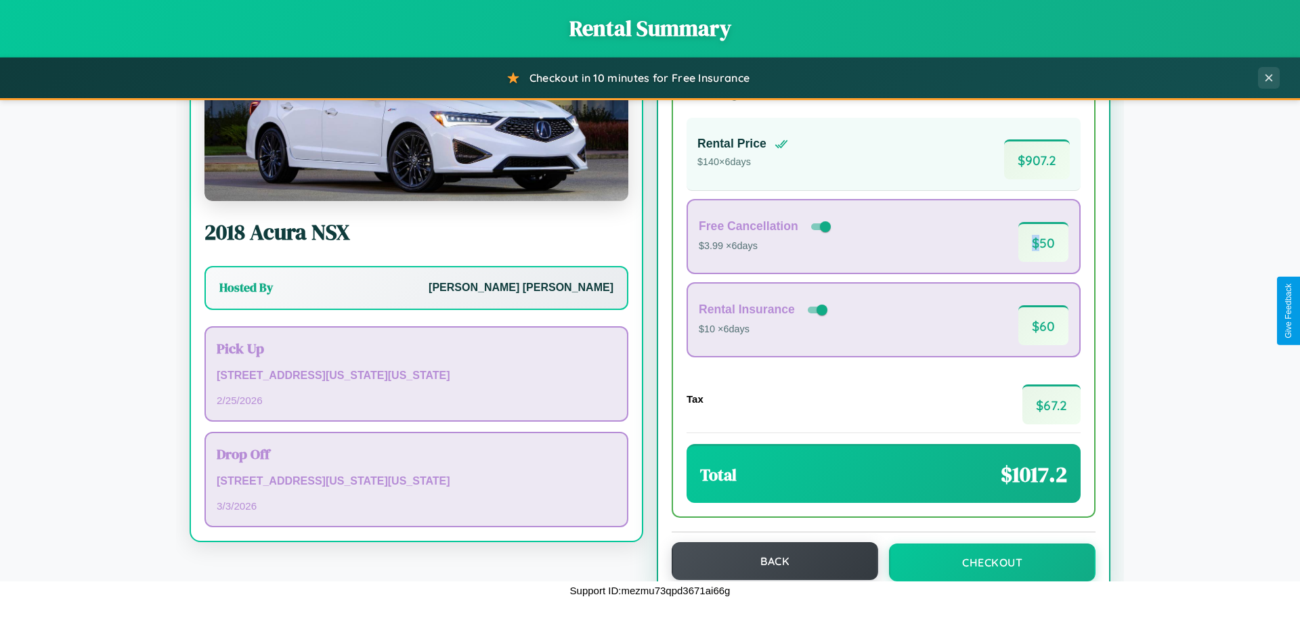
click at [768, 561] on button "Back" at bounding box center [775, 561] width 206 height 38
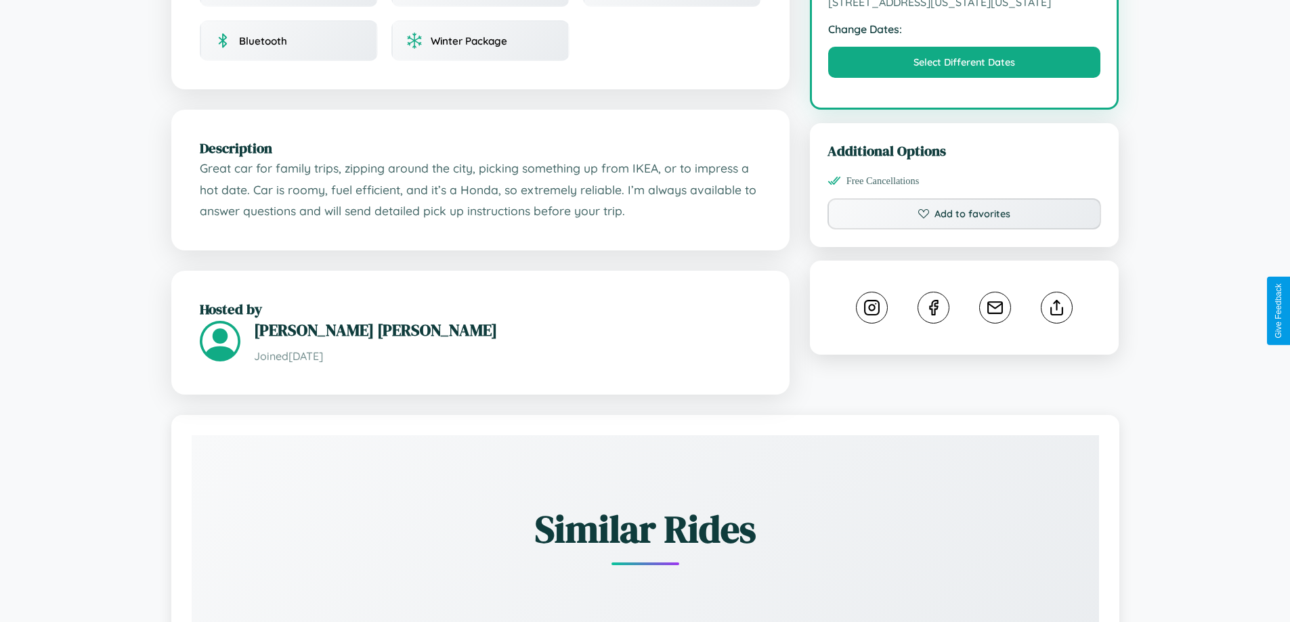
scroll to position [458, 0]
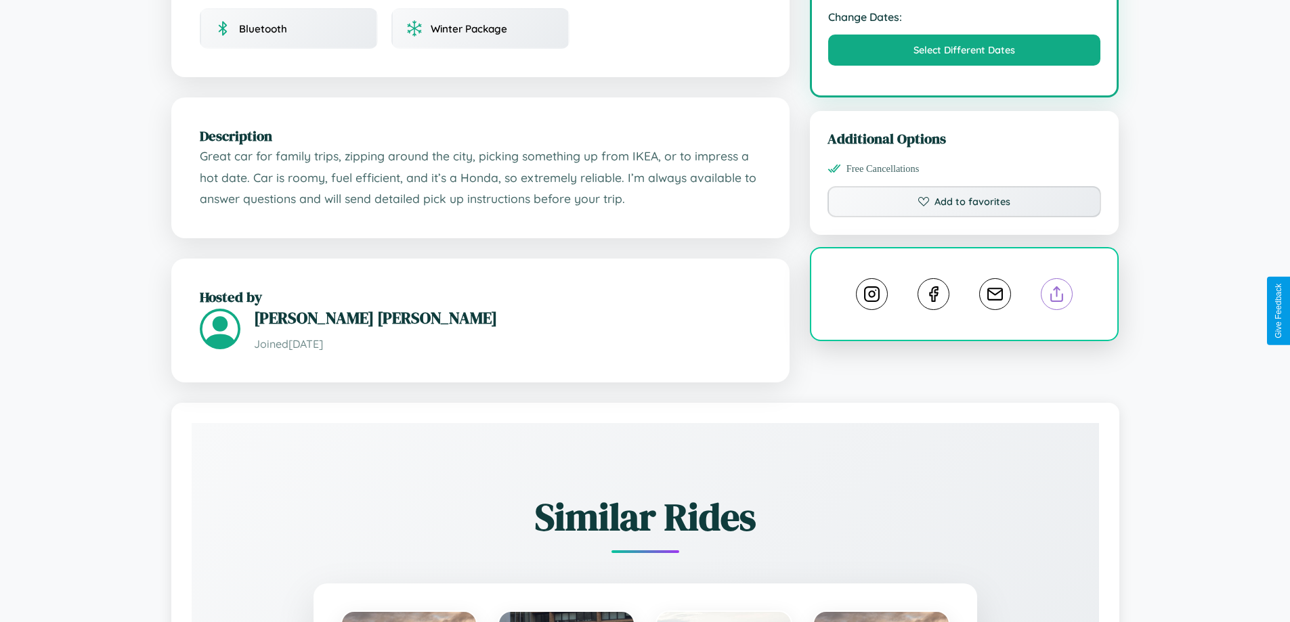
click at [1057, 297] on line at bounding box center [1057, 291] width 0 height 9
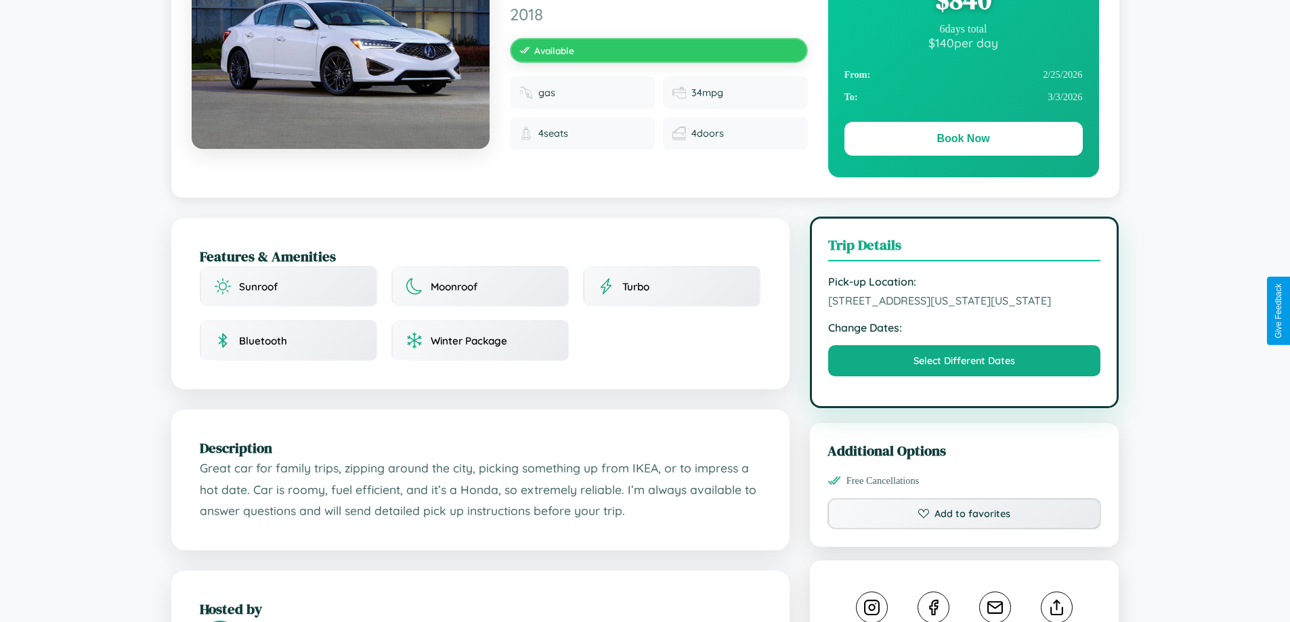
click at [964, 307] on span "693 Liberty Street New York City New York 25166 United States" at bounding box center [964, 301] width 273 height 14
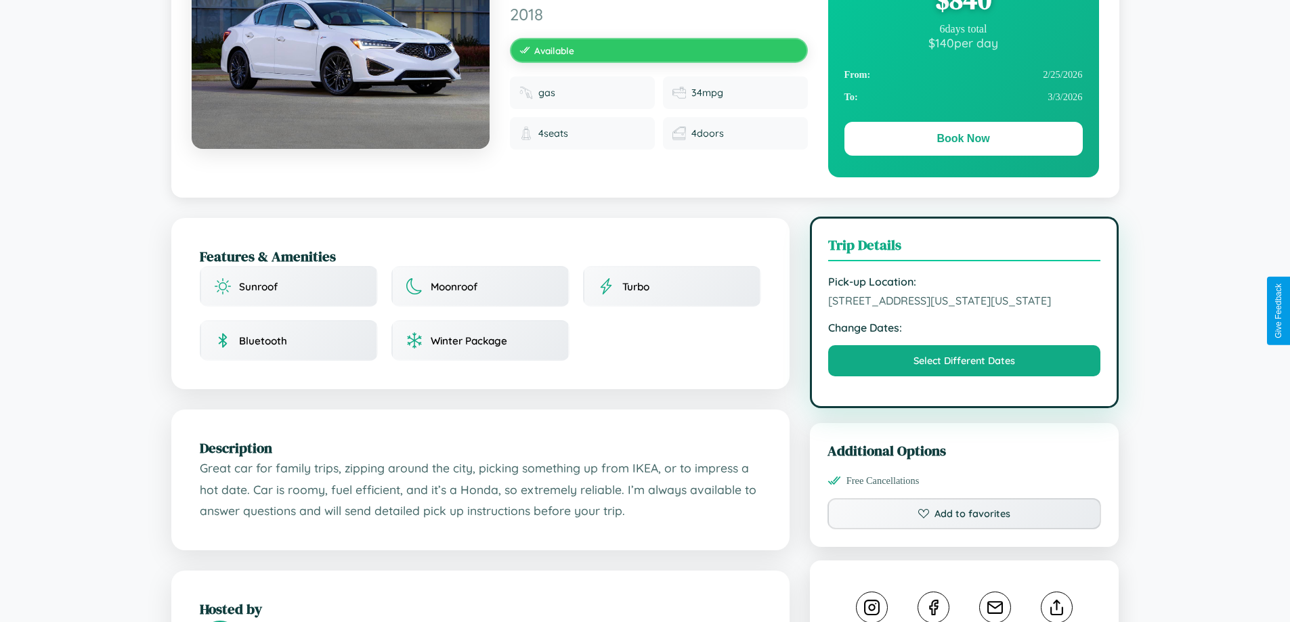
click at [964, 307] on span "693 Liberty Street New York City New York 25166 United States" at bounding box center [964, 301] width 273 height 14
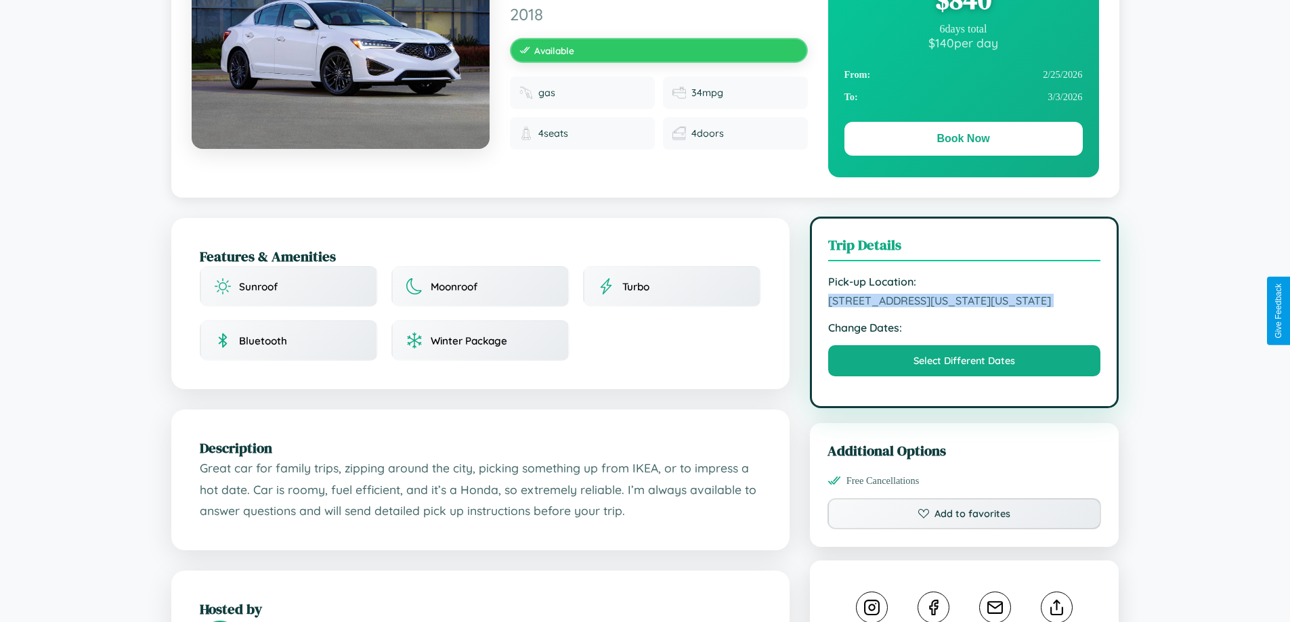
click at [964, 307] on span "693 Liberty Street New York City New York 25166 United States" at bounding box center [964, 301] width 273 height 14
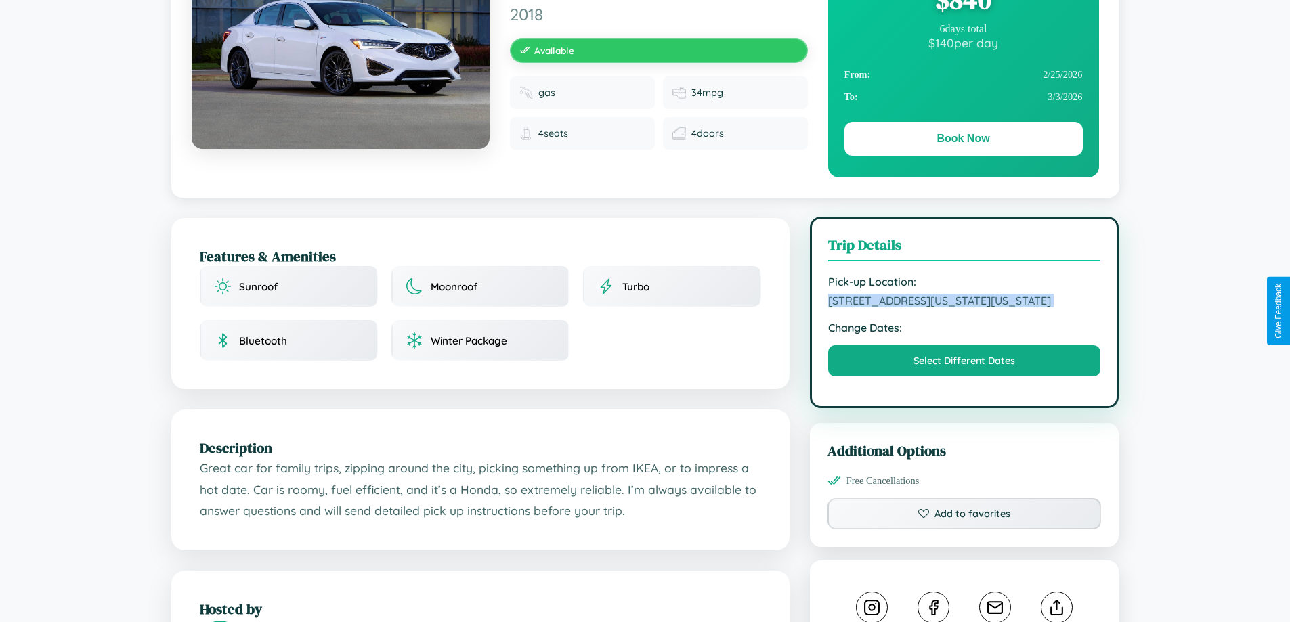
click at [964, 307] on span "693 Liberty Street New York City New York 25166 United States" at bounding box center [964, 301] width 273 height 14
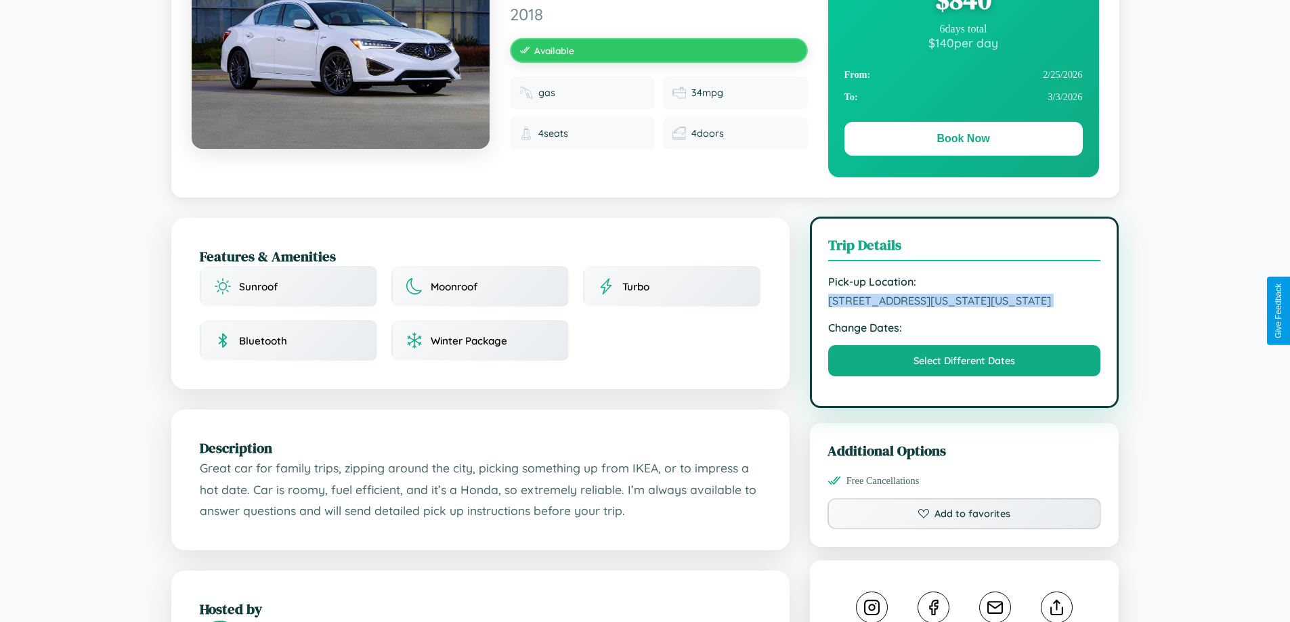
click at [964, 307] on span "693 Liberty Street New York City New York 25166 United States" at bounding box center [964, 301] width 273 height 14
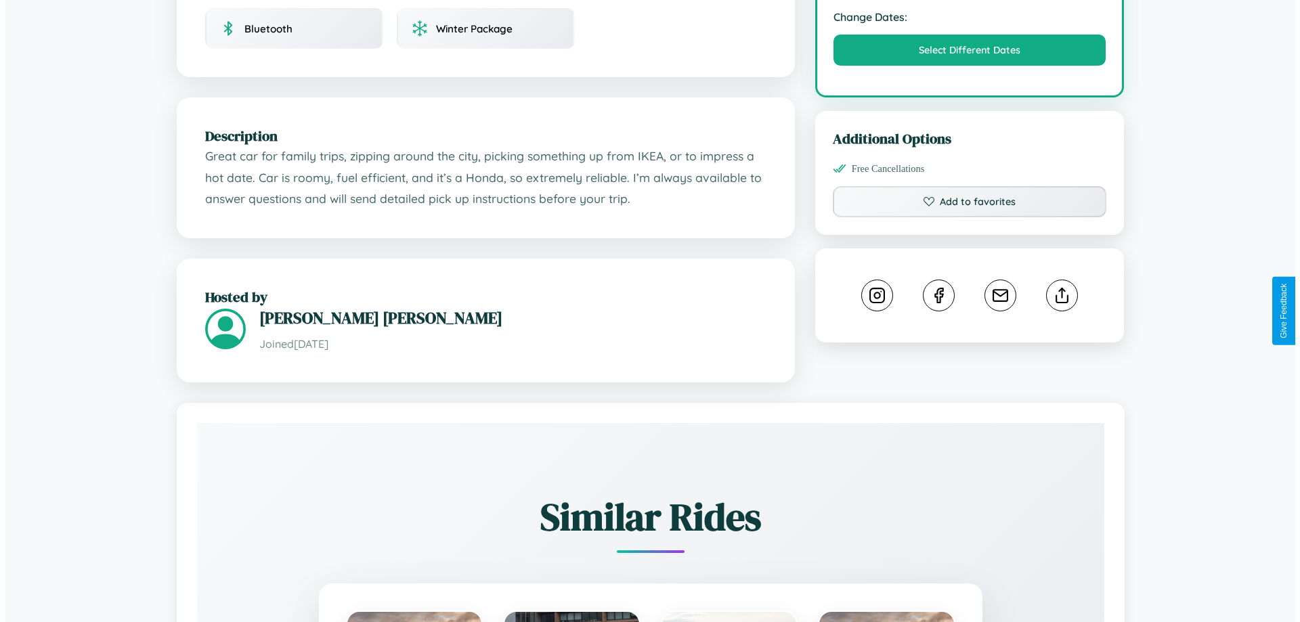
scroll to position [0, 0]
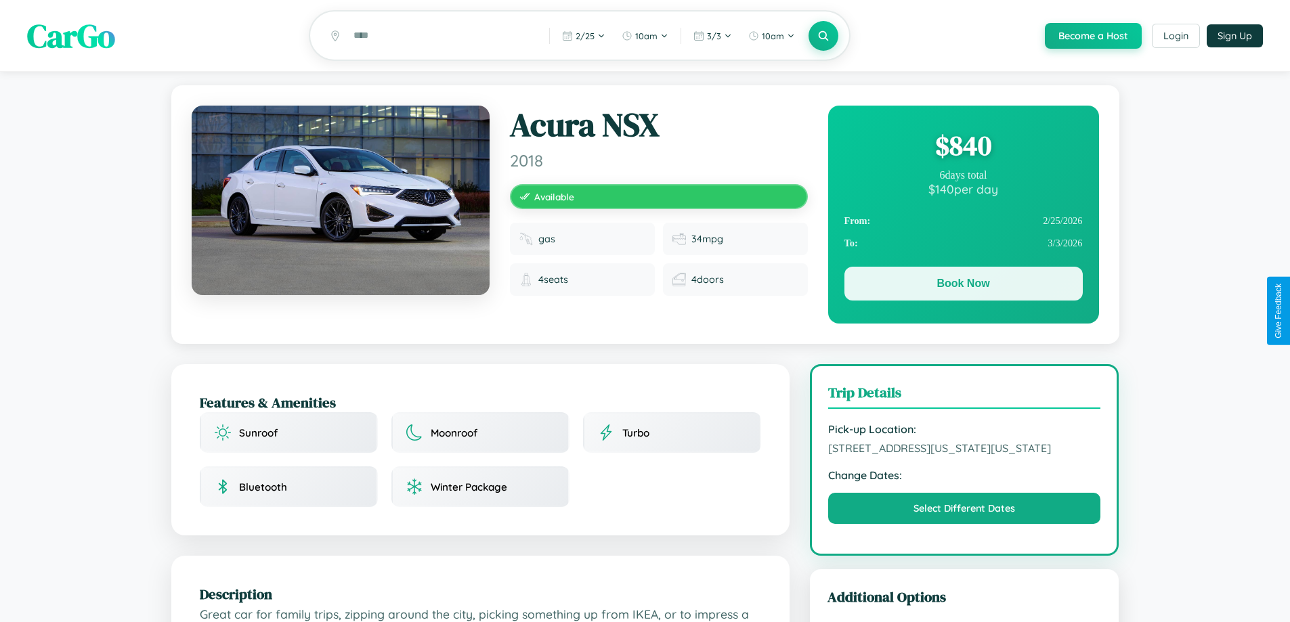
click at [963, 286] on button "Book Now" at bounding box center [963, 284] width 238 height 34
